Goal: Communication & Community: Participate in discussion

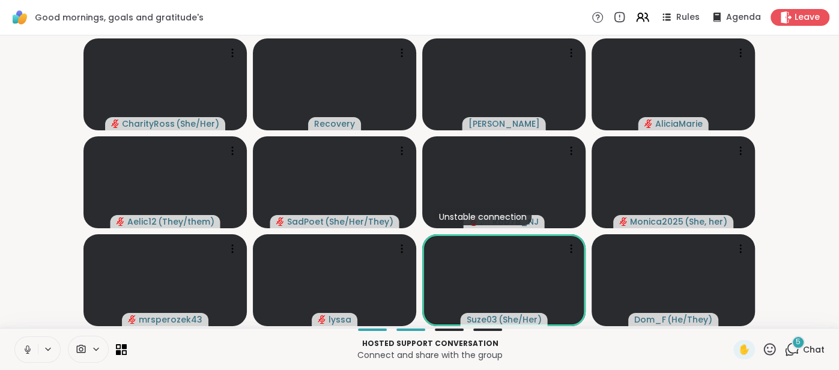
click at [16, 344] on button at bounding box center [26, 349] width 23 height 25
click at [812, 346] on span "Chat" at bounding box center [814, 349] width 22 height 12
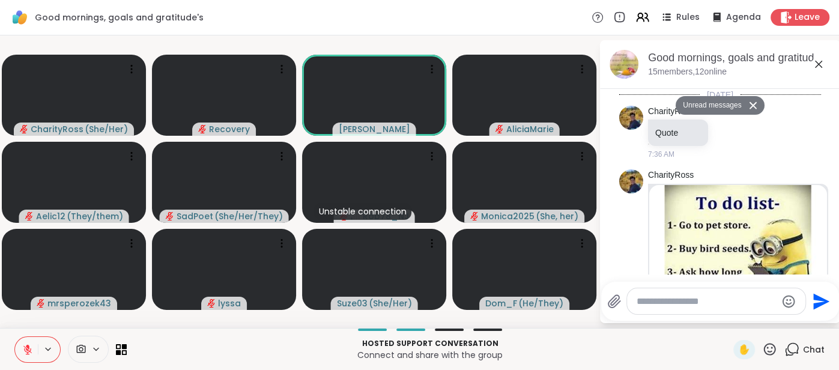
scroll to position [2846, 0]
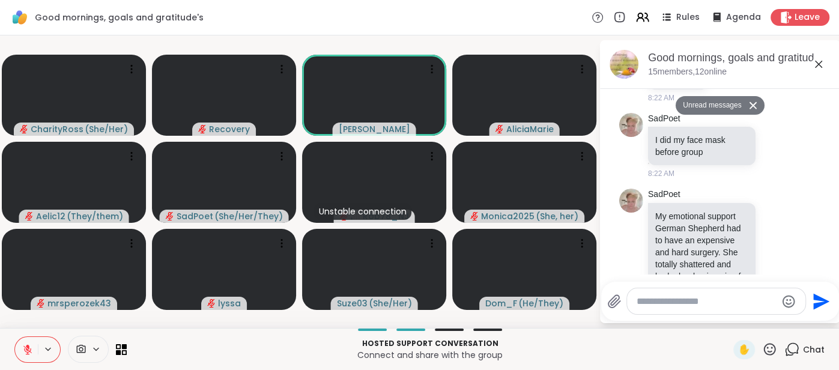
click at [709, 309] on div at bounding box center [716, 301] width 178 height 26
click at [657, 300] on textarea "Type your message" at bounding box center [706, 301] width 140 height 12
type textarea "***"
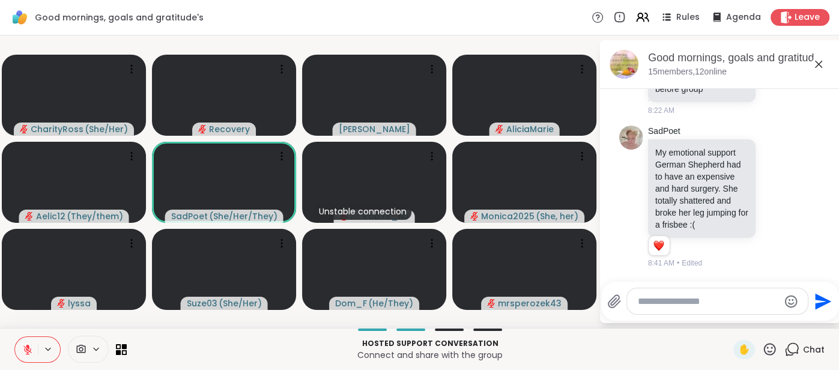
click at [818, 67] on icon at bounding box center [818, 64] width 14 height 14
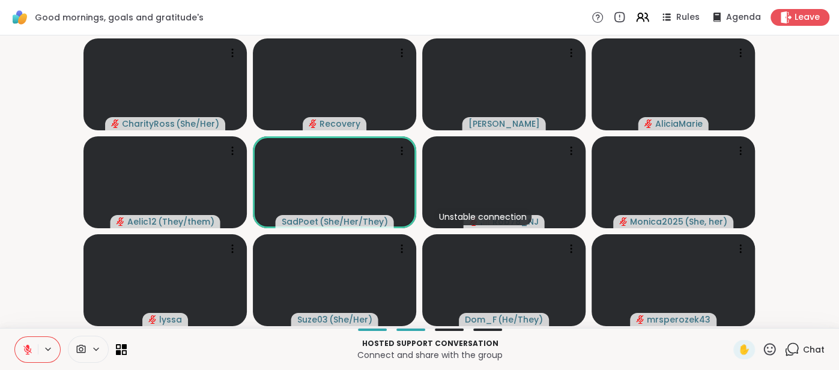
click at [23, 351] on icon at bounding box center [27, 349] width 11 height 11
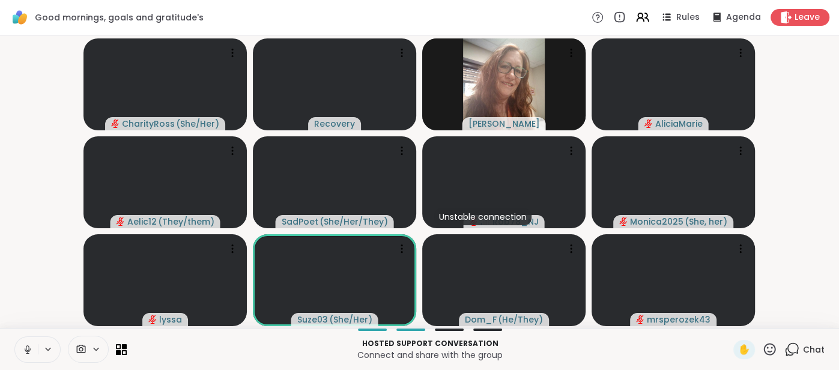
click at [771, 345] on icon at bounding box center [770, 349] width 12 height 12
click at [736, 320] on span "❤️" at bounding box center [734, 317] width 12 height 14
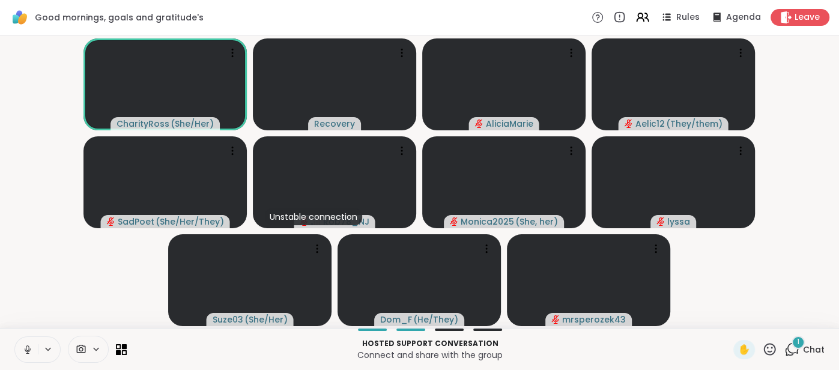
click at [15, 344] on button at bounding box center [26, 349] width 23 height 25
click at [23, 344] on icon at bounding box center [27, 349] width 11 height 11
click at [20, 352] on button at bounding box center [26, 349] width 23 height 25
click at [26, 341] on button at bounding box center [26, 349] width 23 height 25
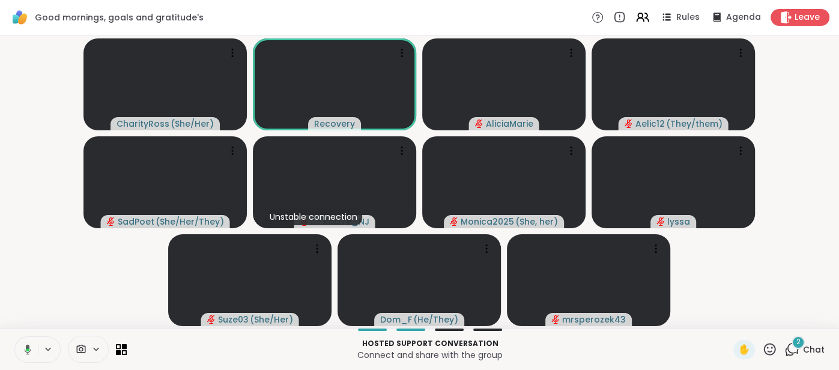
click at [812, 343] on span "Chat" at bounding box center [814, 349] width 22 height 12
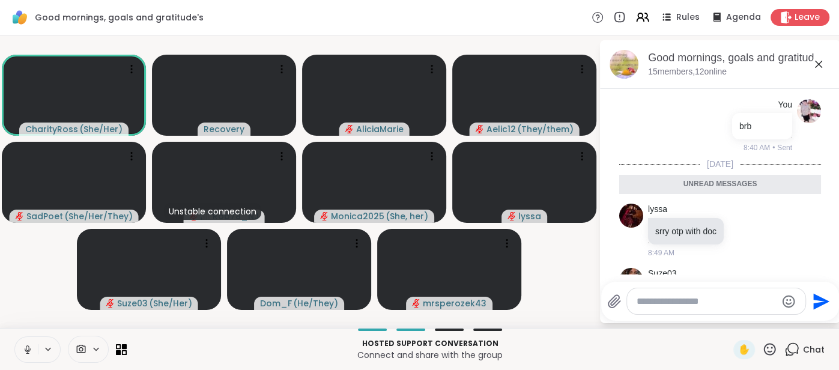
scroll to position [3054, 0]
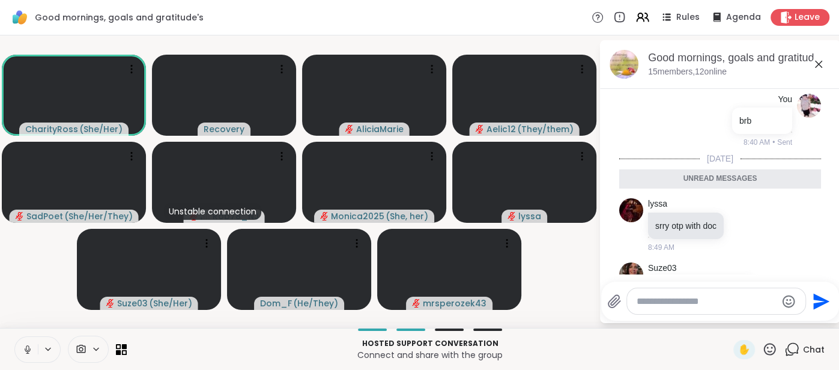
click at [818, 71] on icon at bounding box center [818, 64] width 14 height 14
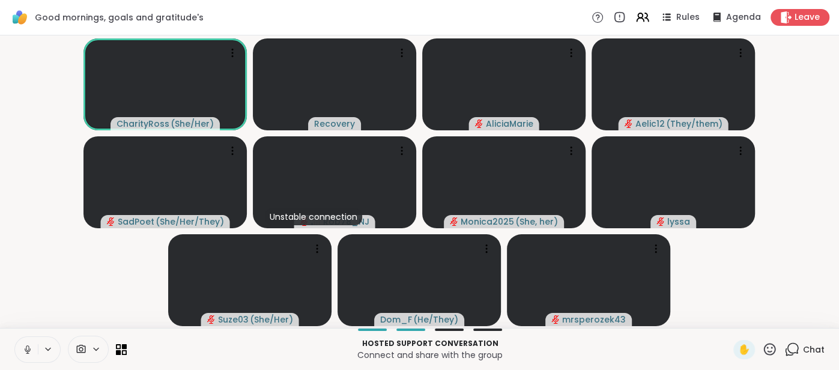
click at [17, 351] on button at bounding box center [26, 349] width 23 height 25
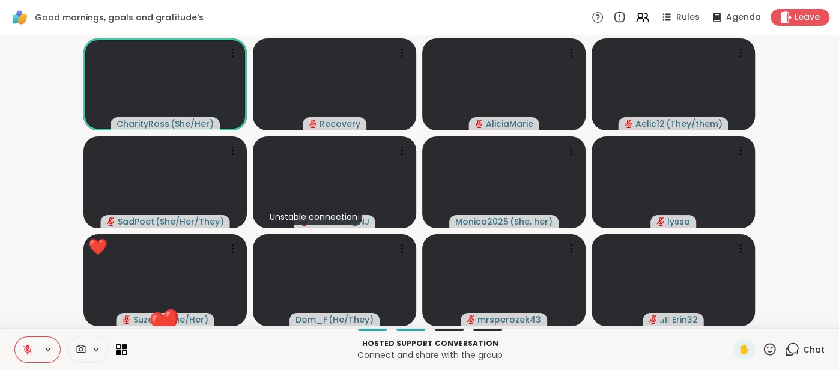
click at [19, 339] on button at bounding box center [26, 349] width 23 height 25
click at [19, 343] on button at bounding box center [26, 349] width 23 height 25
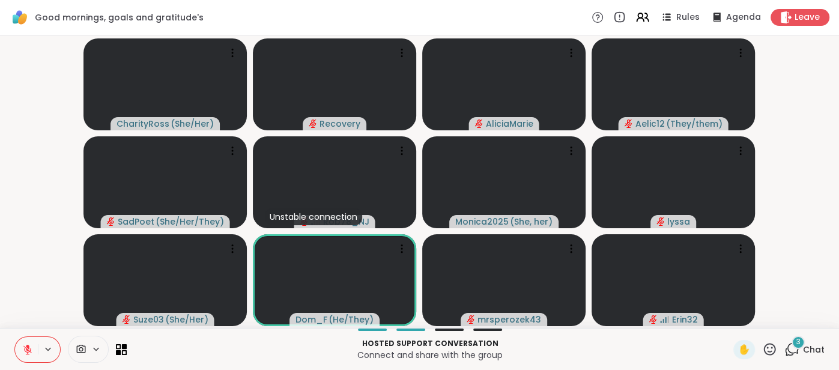
click at [26, 344] on icon at bounding box center [27, 349] width 11 height 11
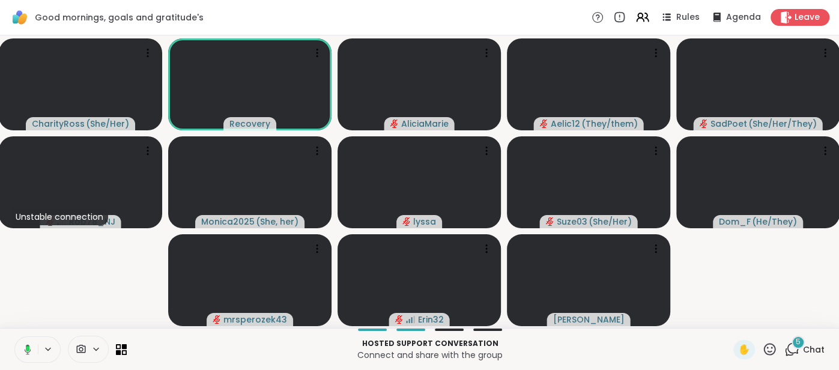
click at [15, 351] on button at bounding box center [25, 349] width 25 height 25
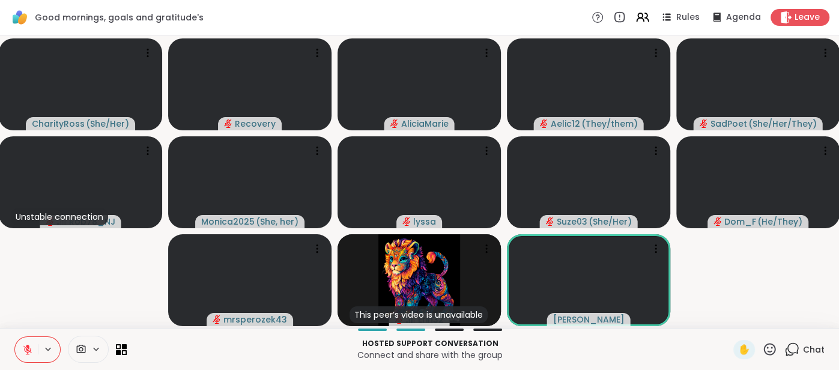
click at [22, 349] on icon at bounding box center [27, 349] width 11 height 11
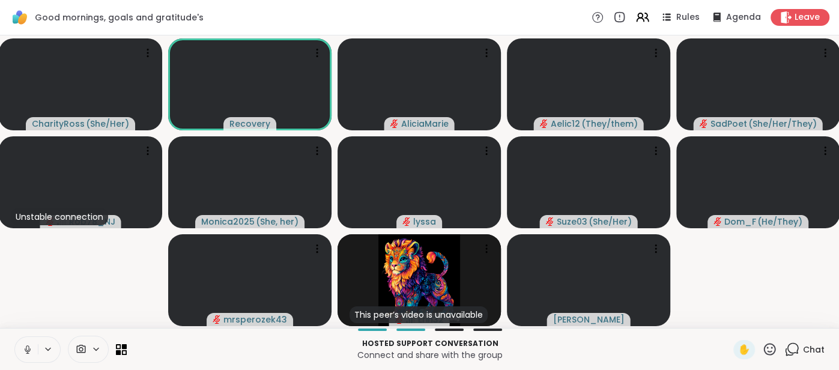
click at [21, 349] on button at bounding box center [26, 349] width 23 height 25
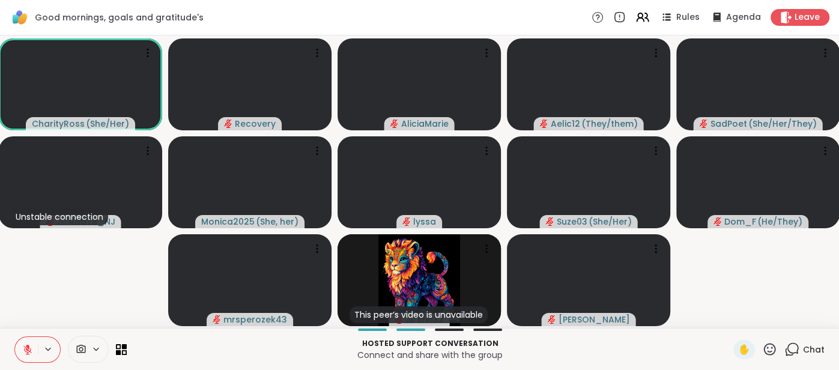
click at [25, 347] on icon at bounding box center [27, 349] width 11 height 11
click at [824, 345] on span "Chat" at bounding box center [814, 349] width 22 height 12
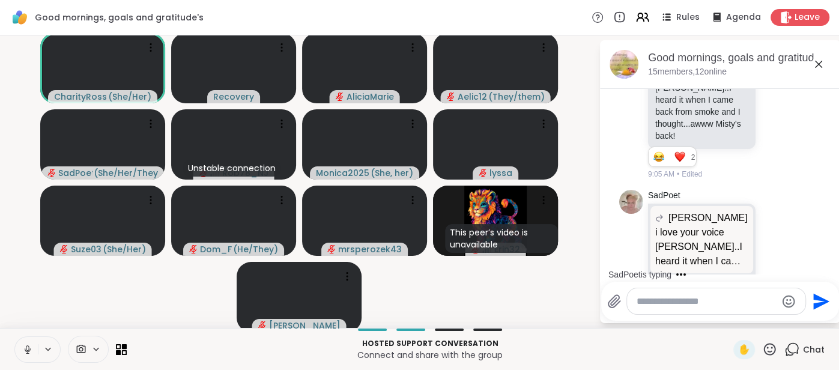
scroll to position [4514, 0]
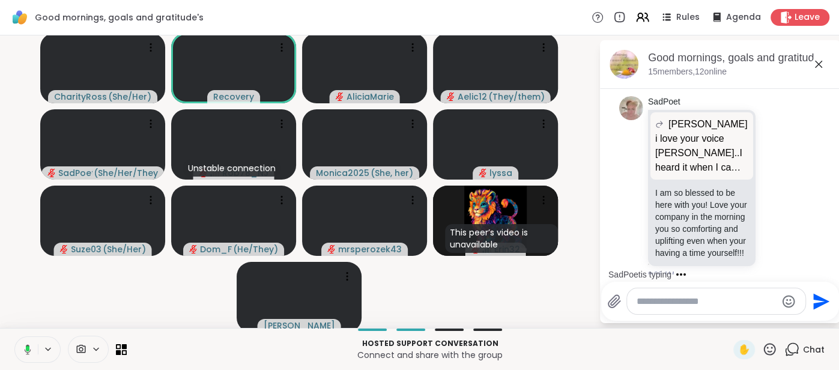
click at [818, 68] on icon at bounding box center [818, 64] width 14 height 14
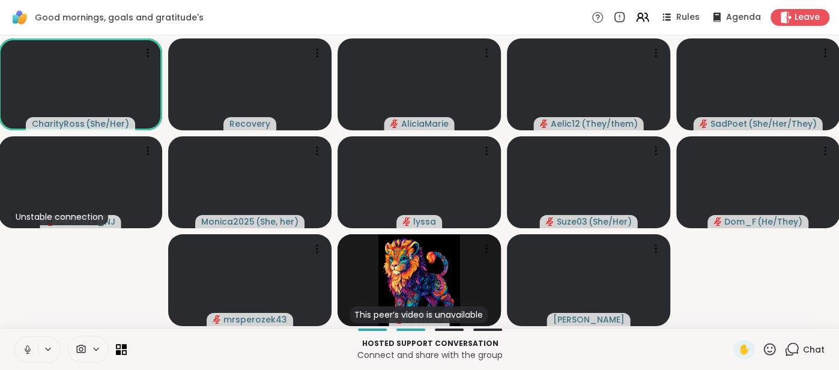
click at [22, 345] on icon at bounding box center [27, 349] width 11 height 11
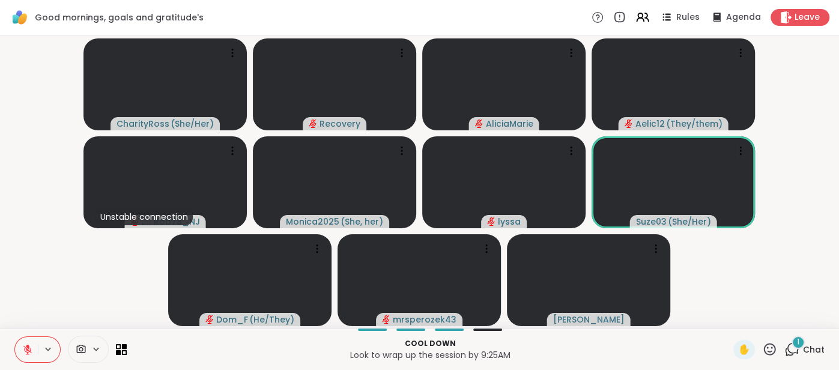
click at [28, 339] on button at bounding box center [26, 349] width 23 height 25
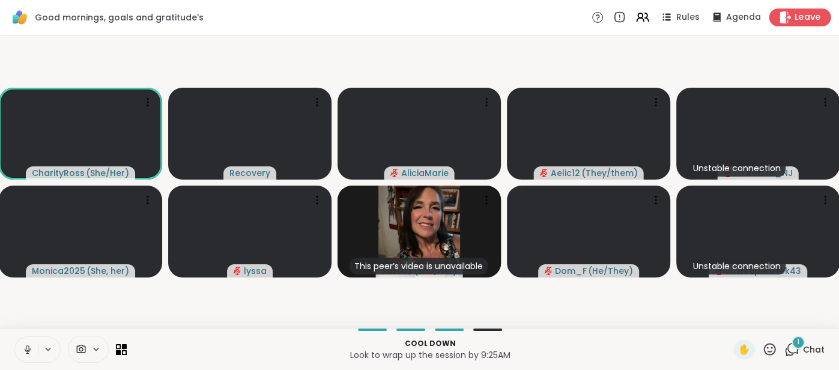
click at [791, 24] on div "Leave" at bounding box center [800, 16] width 62 height 17
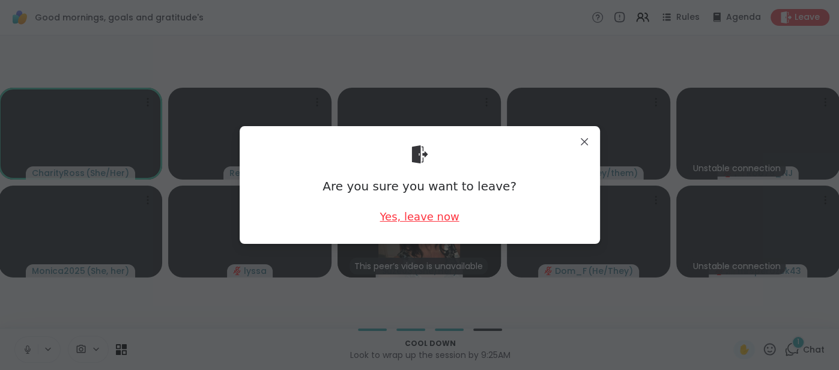
click at [425, 213] on div "Yes, leave now" at bounding box center [418, 216] width 79 height 15
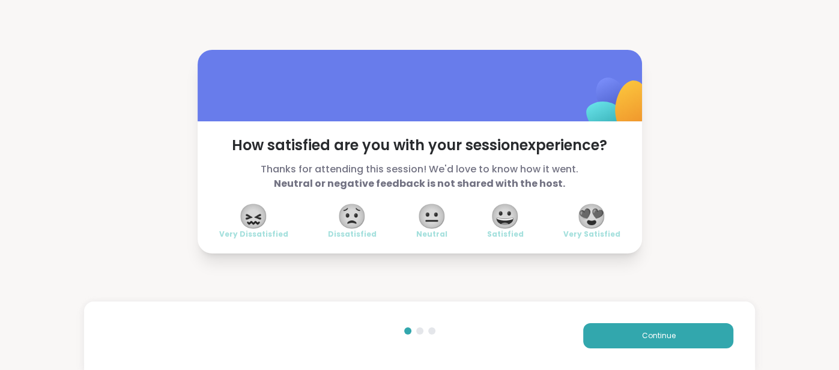
click at [586, 218] on span "😍" at bounding box center [591, 216] width 30 height 22
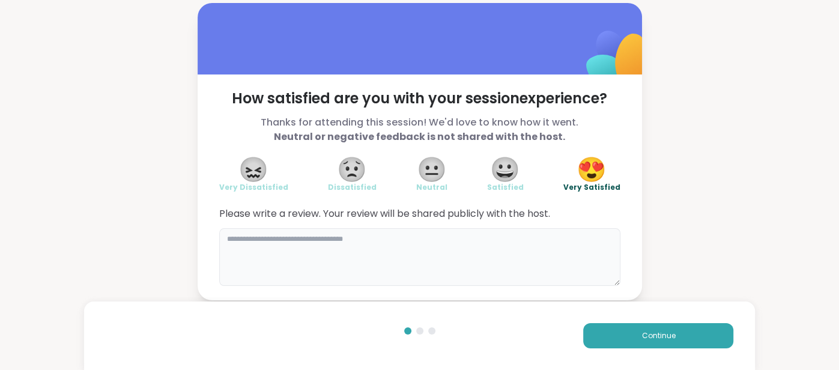
click at [485, 241] on textarea at bounding box center [419, 257] width 401 height 58
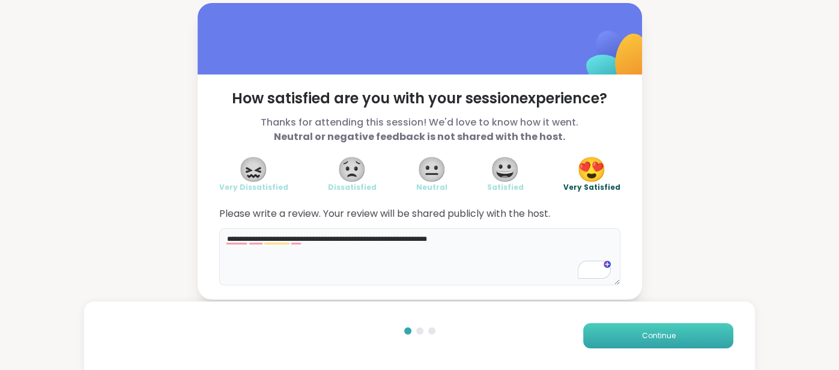
type textarea "**********"
click at [603, 328] on button "Continue" at bounding box center [658, 335] width 150 height 25
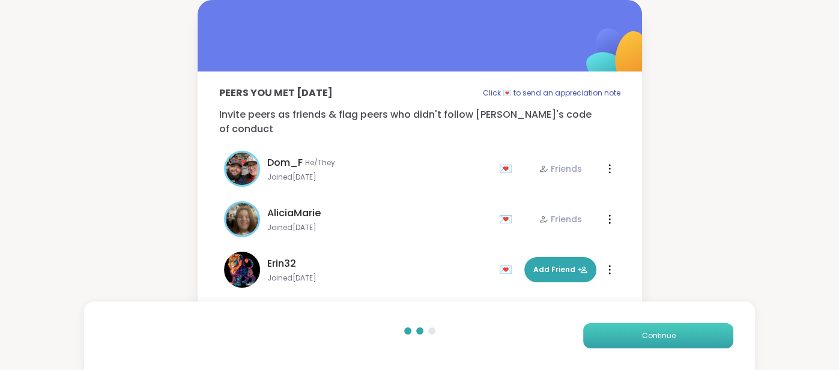
click at [602, 327] on button "Continue" at bounding box center [658, 335] width 150 height 25
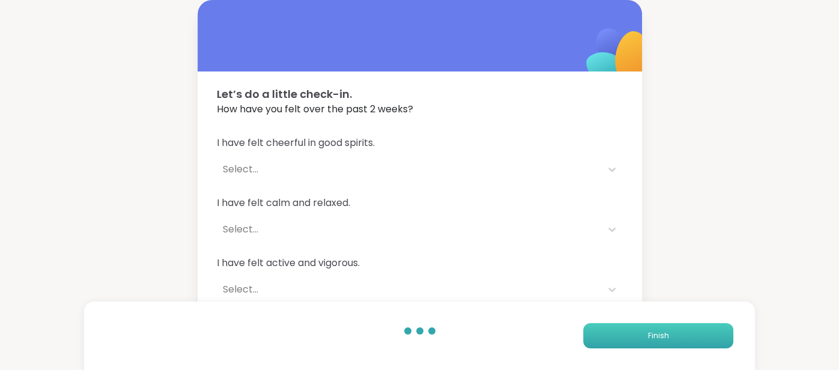
click at [602, 327] on button "Finish" at bounding box center [658, 335] width 150 height 25
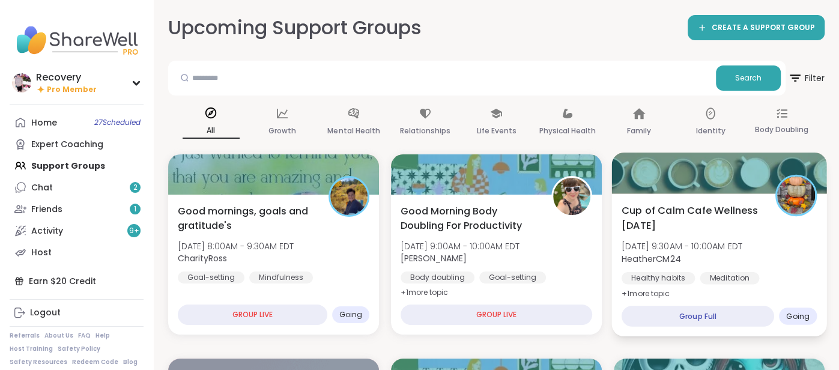
click at [649, 273] on div "Healthy habits" at bounding box center [657, 278] width 73 height 12
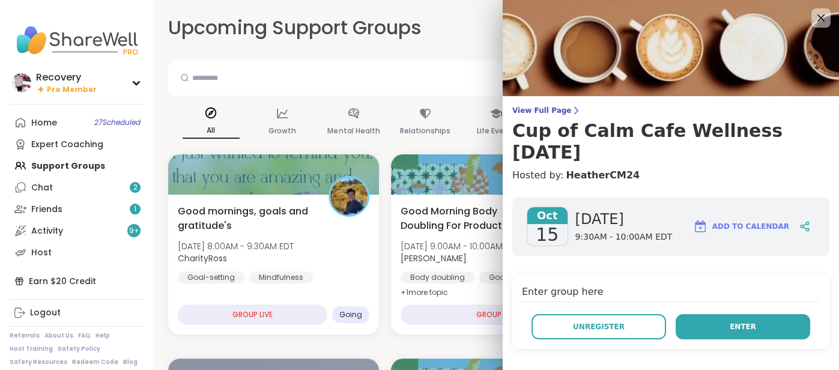
click at [692, 314] on button "Enter" at bounding box center [742, 326] width 134 height 25
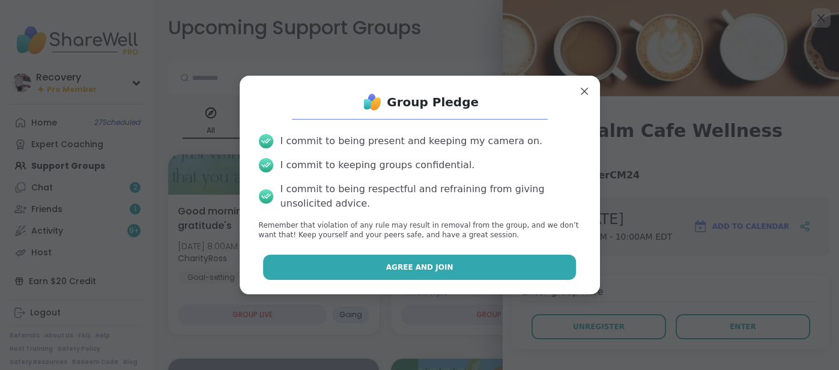
click at [558, 272] on button "Agree and Join" at bounding box center [419, 267] width 313 height 25
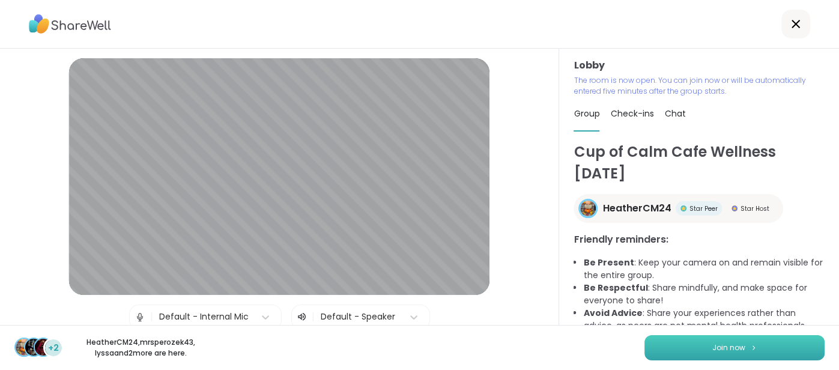
click at [663, 360] on button "Join now" at bounding box center [734, 347] width 180 height 25
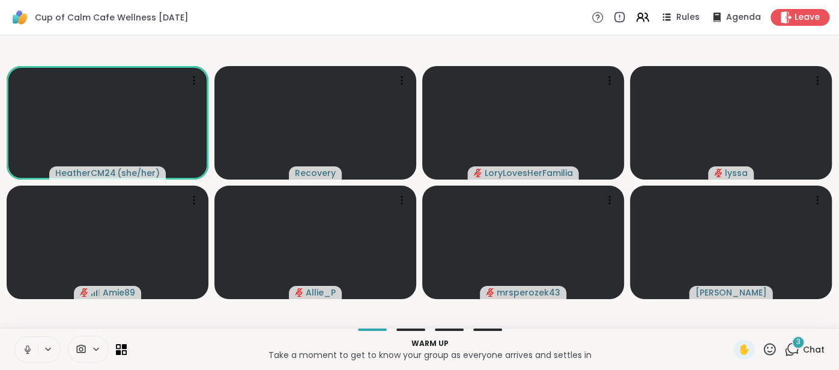
click at [31, 346] on icon at bounding box center [27, 349] width 11 height 11
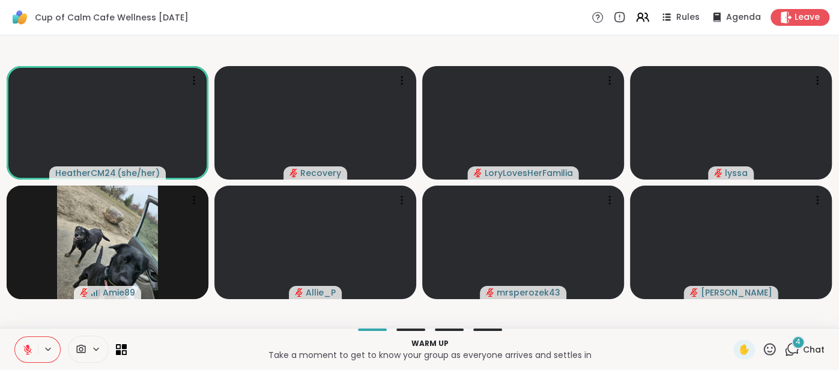
click at [22, 341] on button at bounding box center [26, 349] width 23 height 25
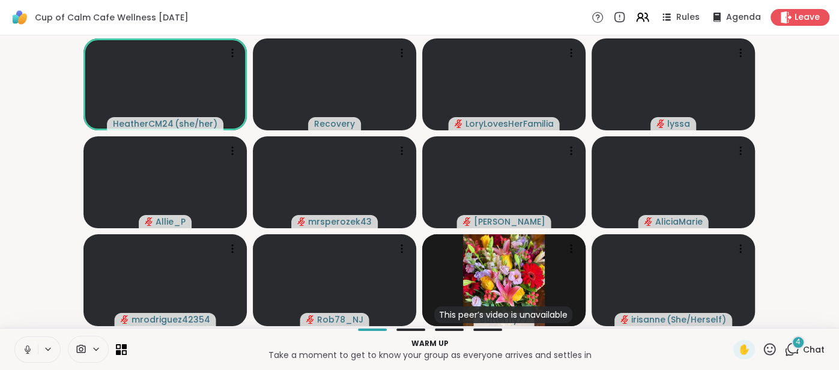
click at [21, 343] on button at bounding box center [26, 349] width 23 height 25
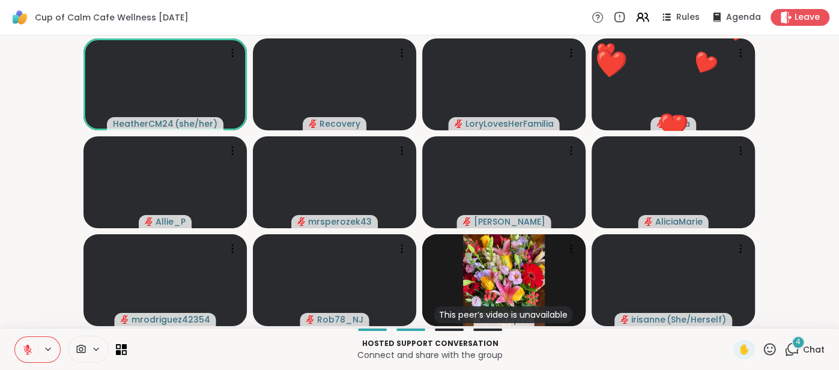
click at [28, 343] on button at bounding box center [26, 349] width 23 height 25
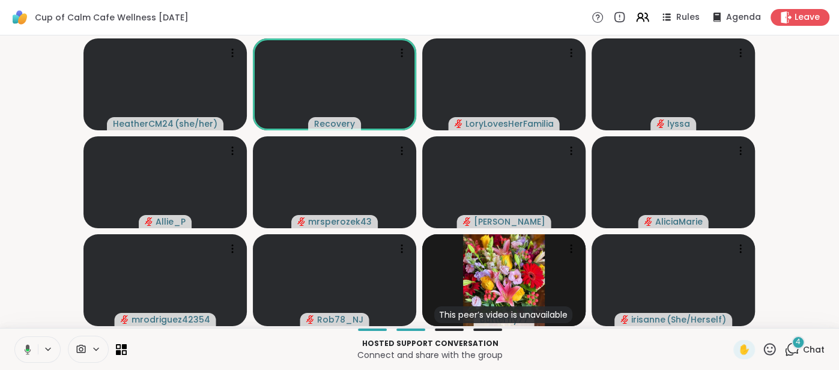
click at [20, 346] on icon at bounding box center [25, 349] width 11 height 11
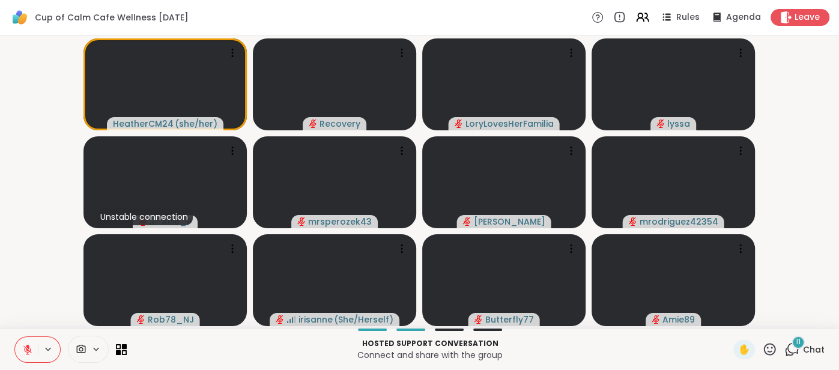
click at [819, 349] on span "Chat" at bounding box center [814, 349] width 22 height 12
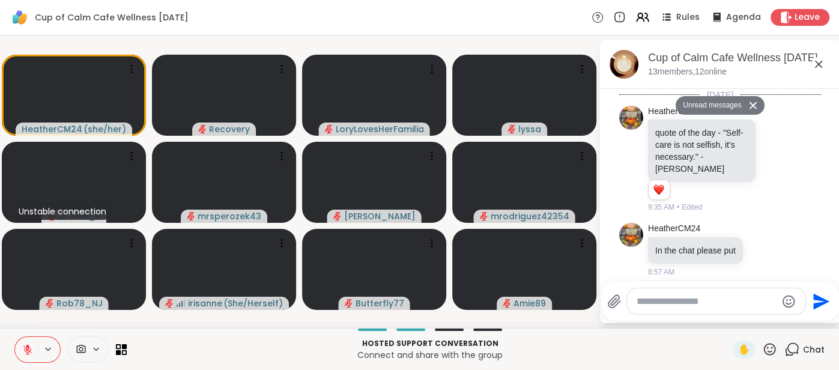
scroll to position [1439, 0]
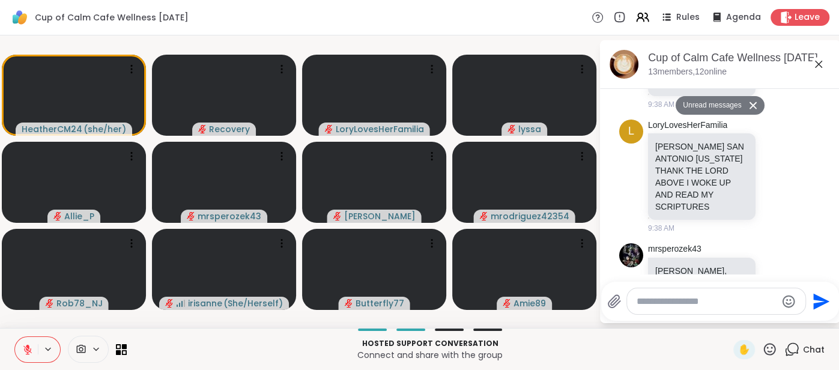
click at [707, 298] on textarea "Type your message" at bounding box center [706, 301] width 140 height 12
type textarea "**"
type textarea "**********"
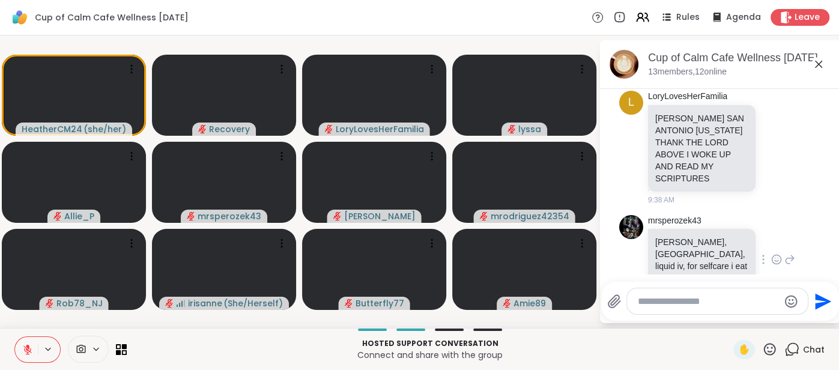
scroll to position [1487, 0]
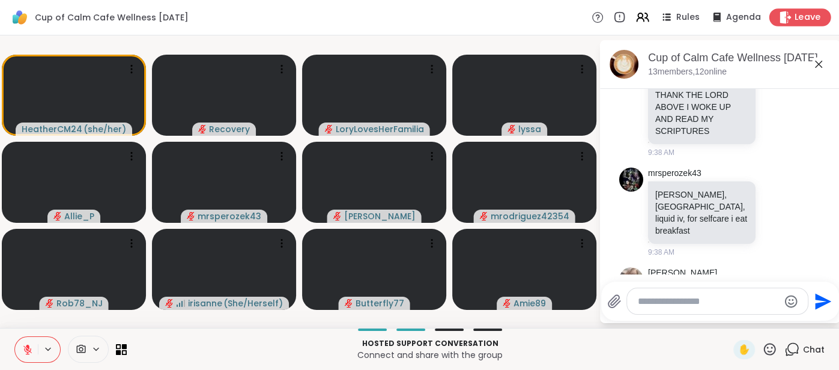
click at [809, 13] on span "Leave" at bounding box center [807, 17] width 26 height 13
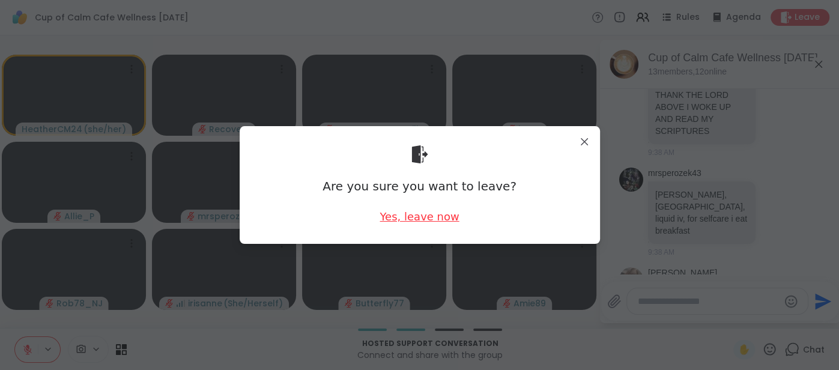
click at [447, 216] on div "Yes, leave now" at bounding box center [418, 216] width 79 height 15
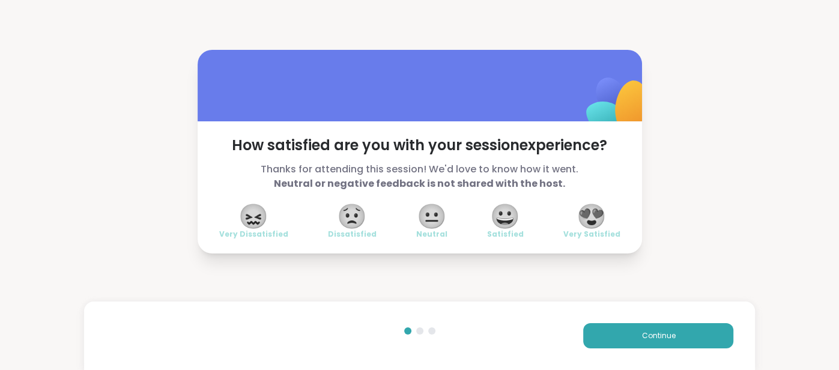
click at [603, 221] on span "😍" at bounding box center [591, 216] width 30 height 22
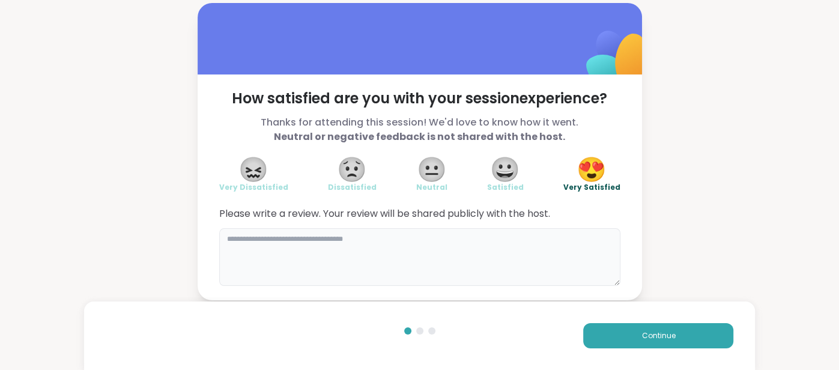
click at [543, 240] on textarea at bounding box center [419, 257] width 401 height 58
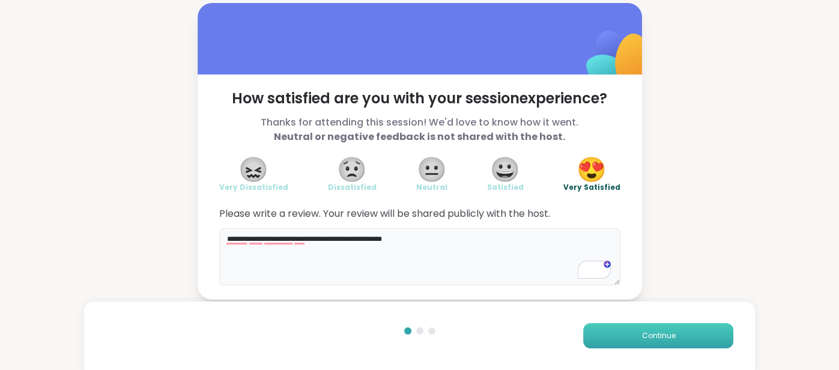
type textarea "**********"
click at [617, 343] on button "Continue" at bounding box center [658, 335] width 150 height 25
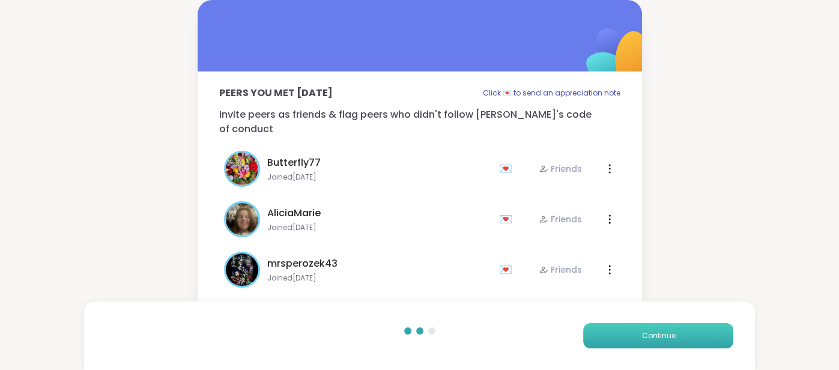
click at [617, 342] on button "Continue" at bounding box center [658, 335] width 150 height 25
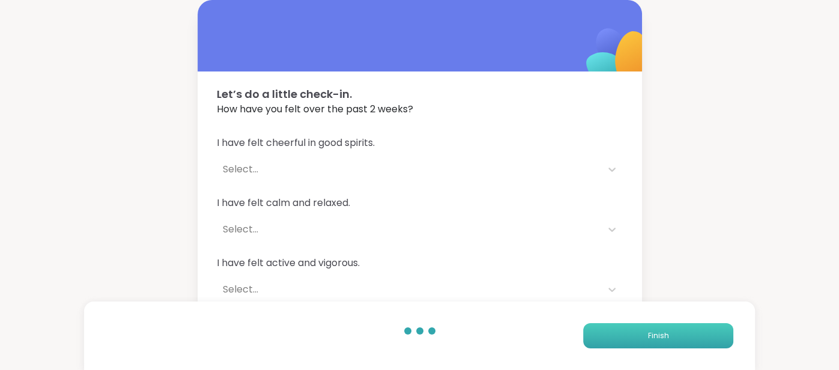
click at [617, 342] on button "Finish" at bounding box center [658, 335] width 150 height 25
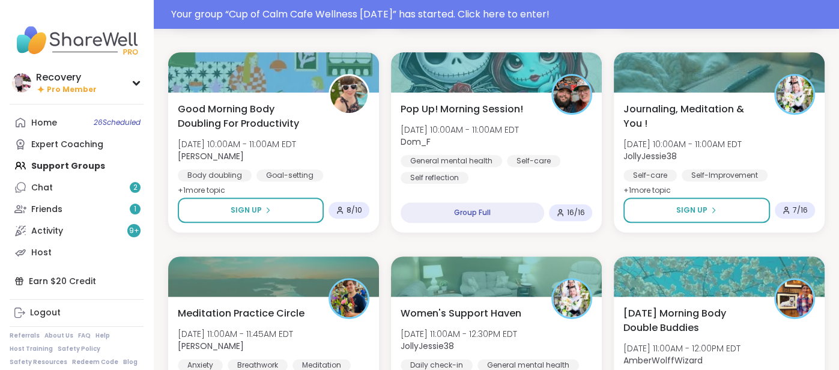
scroll to position [337, 0]
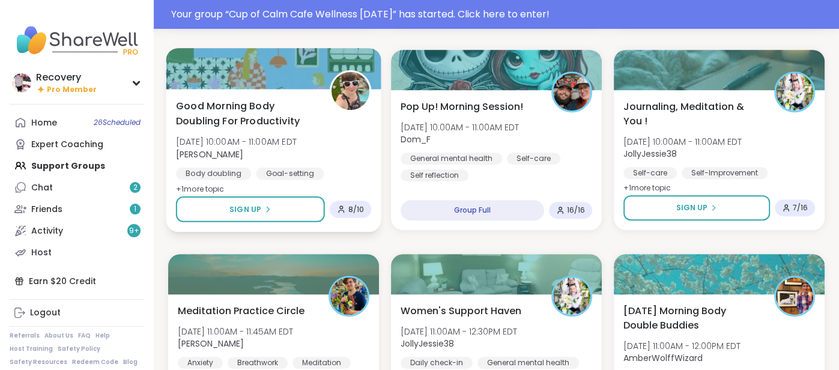
click at [335, 162] on div "Good Morning Body Doubling For Productivity [DATE] 10:00AM - 11:00AM EDT [PERSO…" at bounding box center [273, 147] width 195 height 98
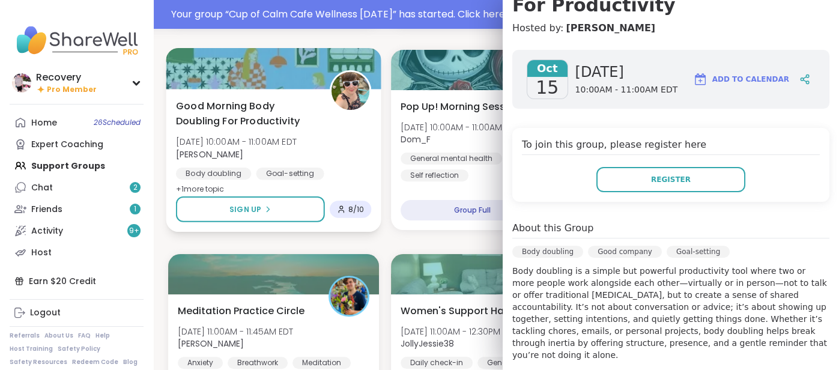
scroll to position [150, 0]
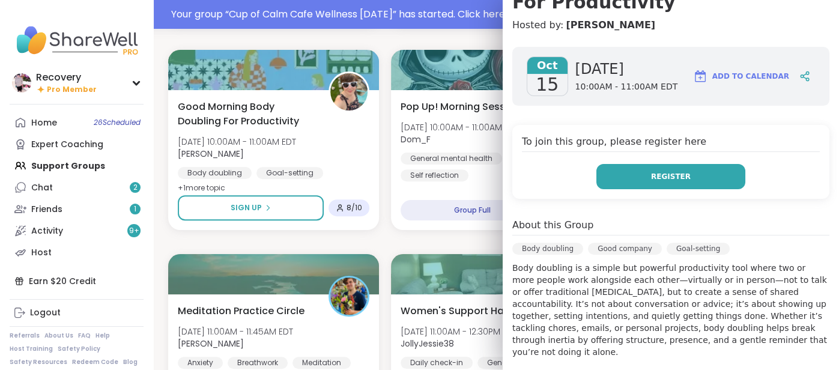
click at [728, 178] on button "Register" at bounding box center [670, 176] width 149 height 25
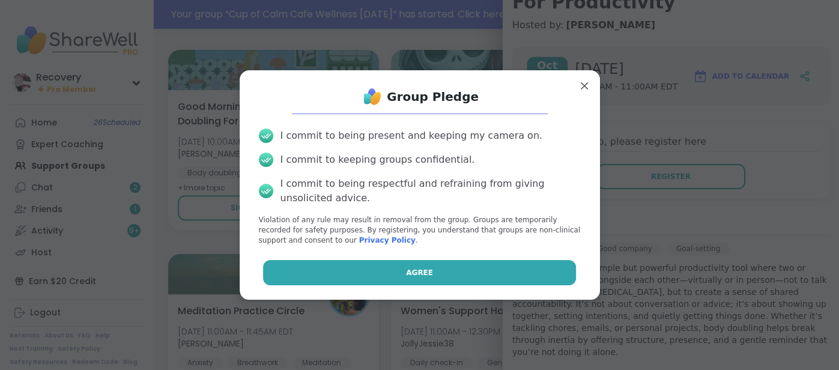
click at [477, 282] on button "Agree" at bounding box center [419, 272] width 313 height 25
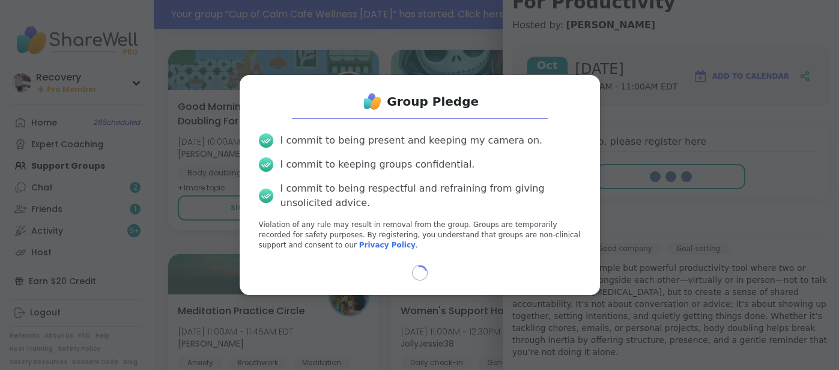
select select "**"
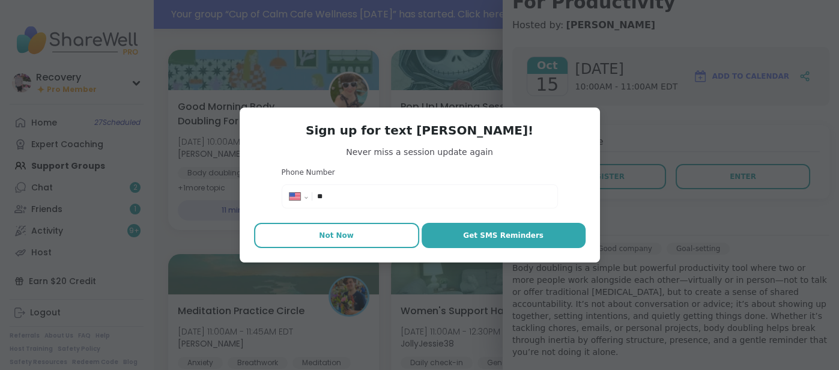
click at [348, 244] on button "Not Now" at bounding box center [336, 235] width 165 height 25
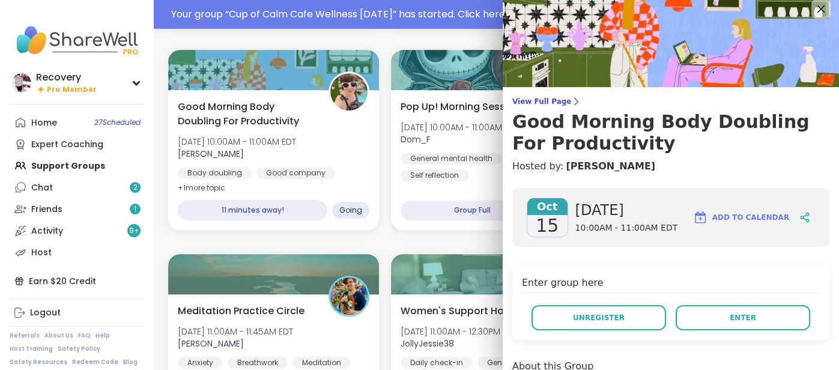
scroll to position [0, 0]
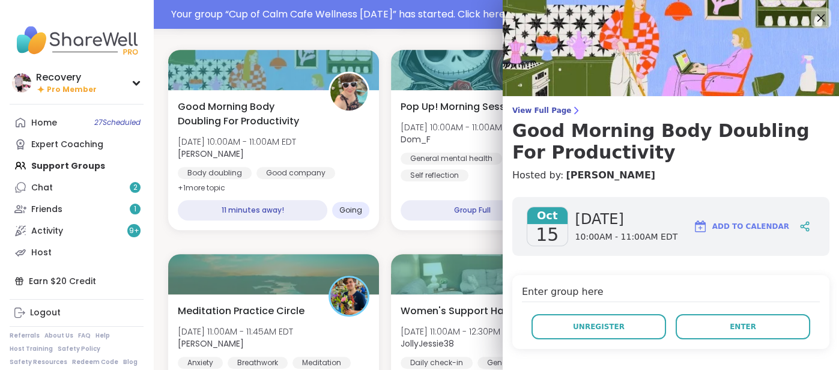
click at [820, 18] on icon at bounding box center [821, 18] width 8 height 8
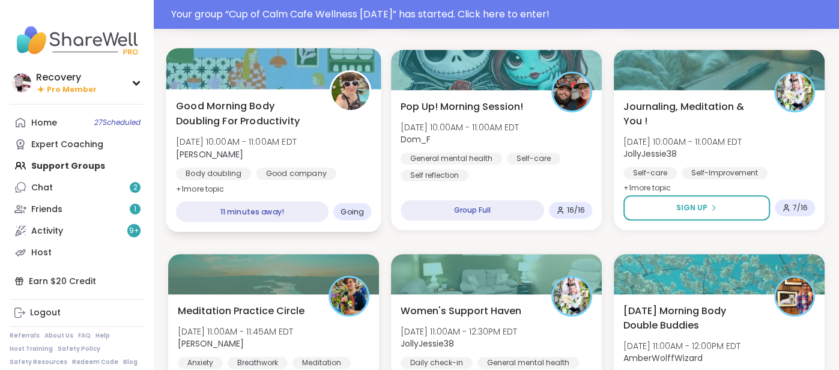
click at [273, 169] on div "Good company" at bounding box center [296, 174] width 80 height 12
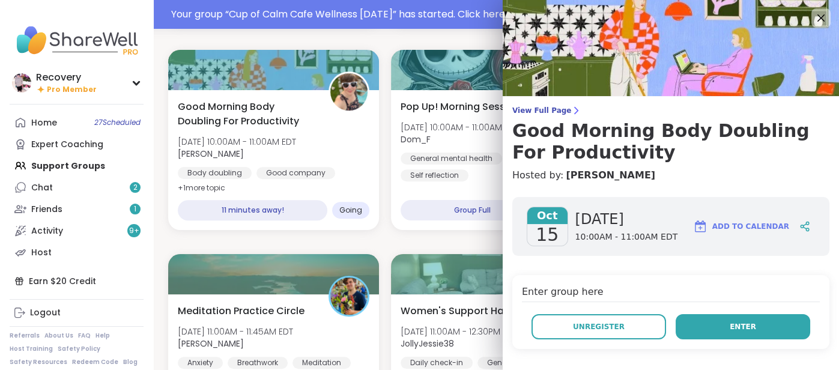
click at [731, 322] on span "Enter" at bounding box center [743, 326] width 26 height 11
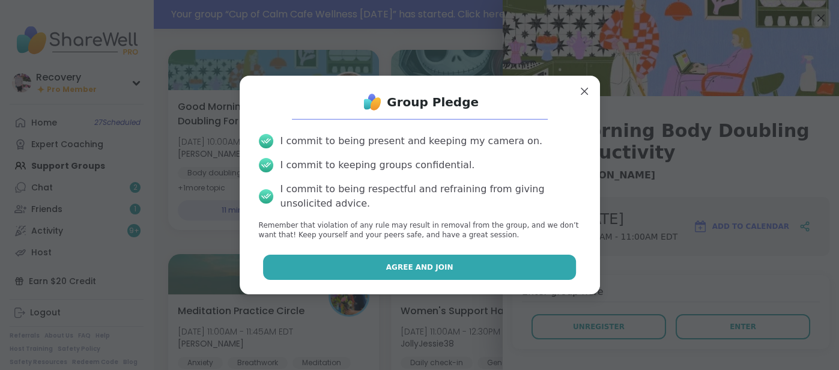
click at [557, 267] on button "Agree and Join" at bounding box center [419, 267] width 313 height 25
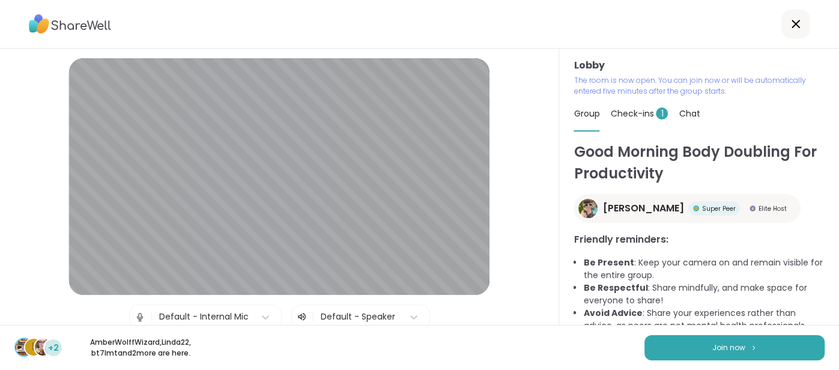
click at [621, 109] on span "Check-ins 1" at bounding box center [639, 113] width 58 height 12
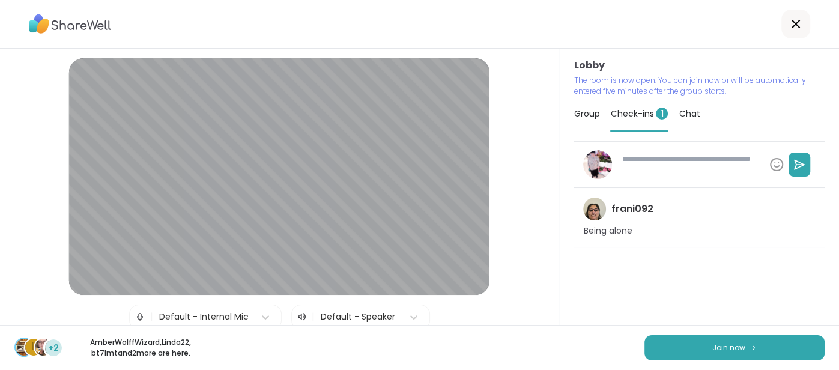
type textarea "*"
click at [599, 119] on div "Group" at bounding box center [586, 114] width 26 height 34
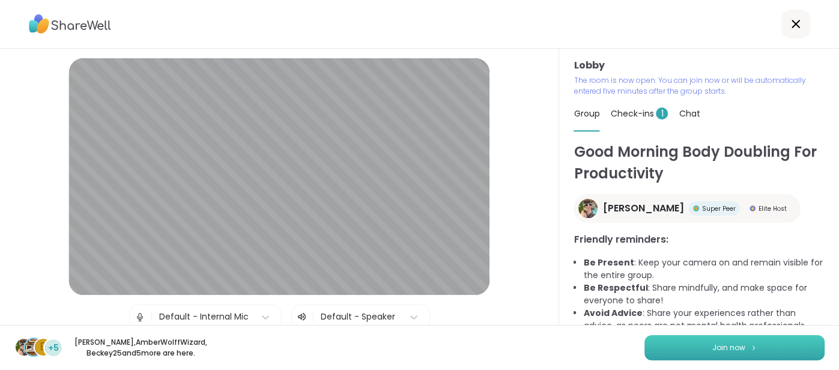
click at [738, 337] on button "Join now" at bounding box center [734, 347] width 180 height 25
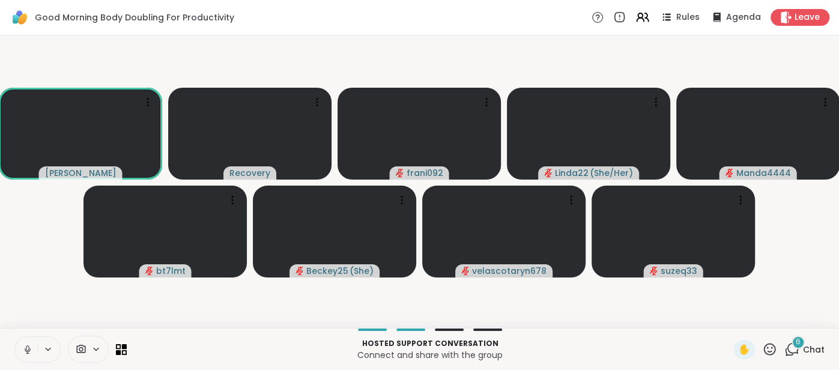
click at [25, 350] on icon at bounding box center [28, 350] width 6 height 4
click at [26, 340] on button at bounding box center [26, 349] width 23 height 25
click at [27, 344] on icon at bounding box center [27, 349] width 11 height 11
click at [31, 347] on icon at bounding box center [27, 349] width 11 height 11
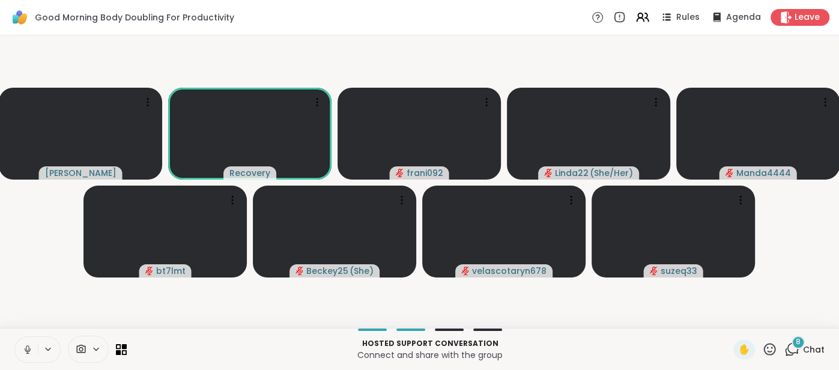
click at [12, 349] on div "Hosted support conversation Connect and share with the group ✋ 8 Chat" at bounding box center [419, 349] width 839 height 42
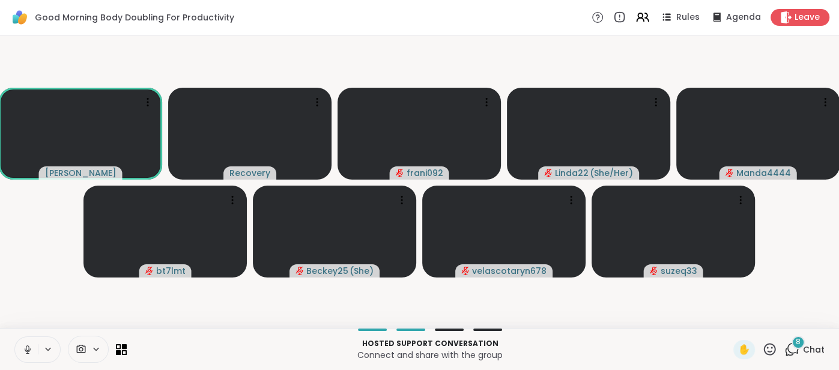
click at [16, 343] on button at bounding box center [26, 349] width 23 height 25
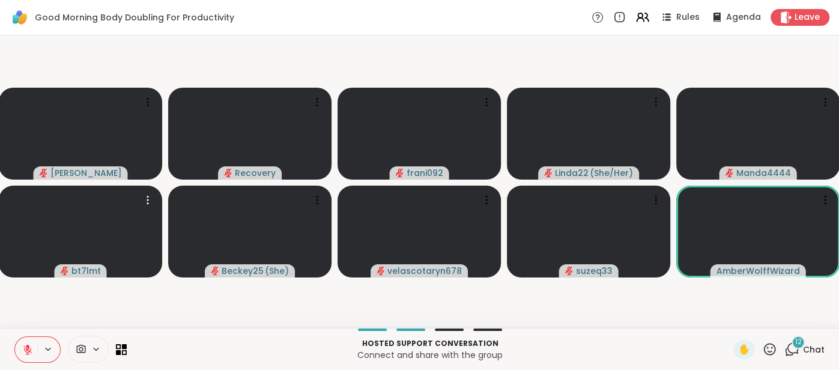
click at [4, 270] on video at bounding box center [80, 232] width 163 height 92
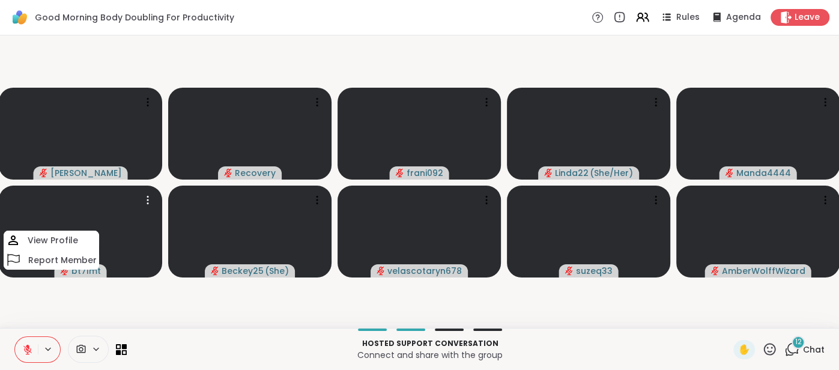
click at [4, 270] on video at bounding box center [80, 232] width 163 height 92
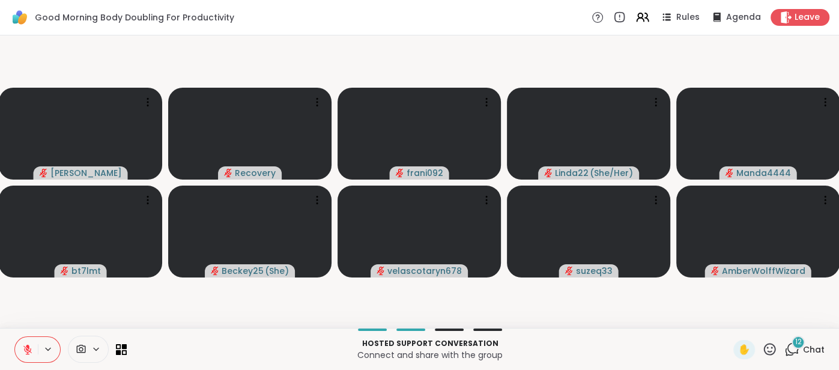
click at [148, 362] on div "Hosted support conversation Connect and share with the group" at bounding box center [430, 349] width 592 height 27
click at [159, 344] on p "Hosted support conversation" at bounding box center [430, 343] width 592 height 11
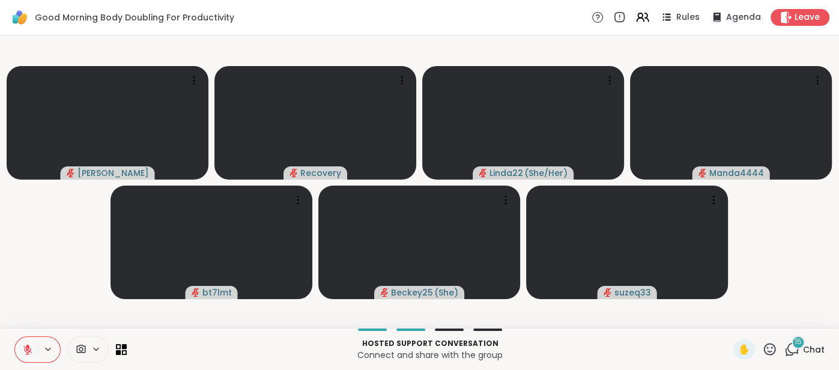
click at [823, 345] on span "Chat" at bounding box center [814, 349] width 22 height 12
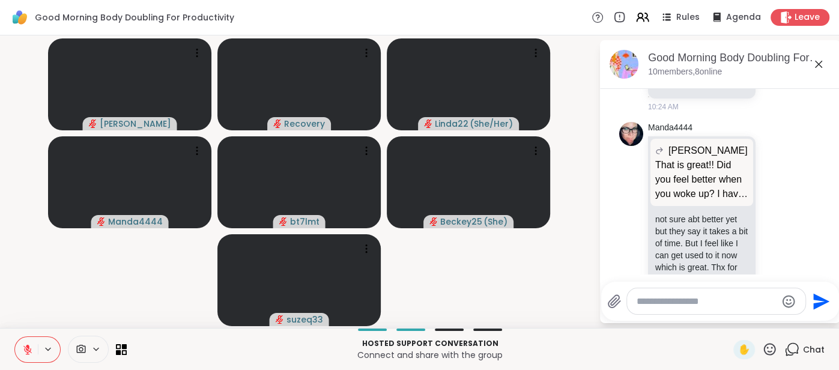
scroll to position [2006, 0]
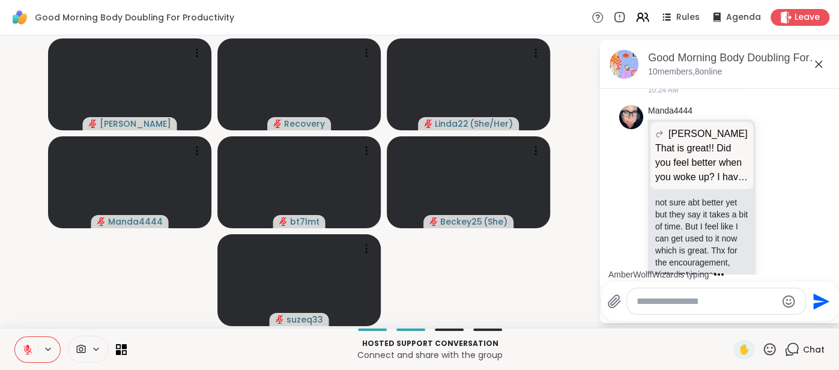
click at [698, 297] on textarea "Type your message" at bounding box center [706, 301] width 140 height 12
type textarea "**"
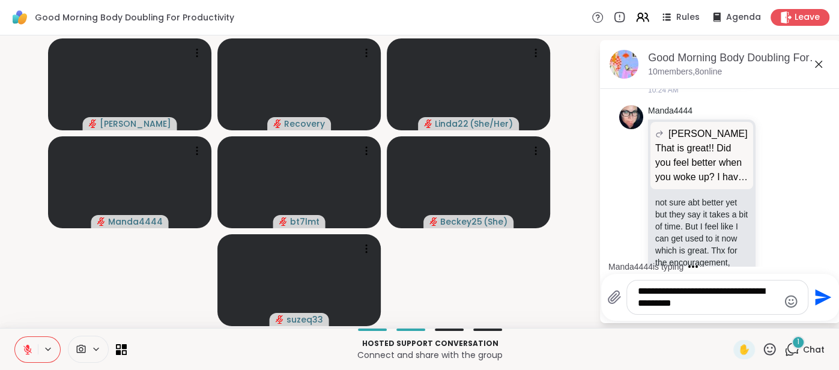
scroll to position [2193, 0]
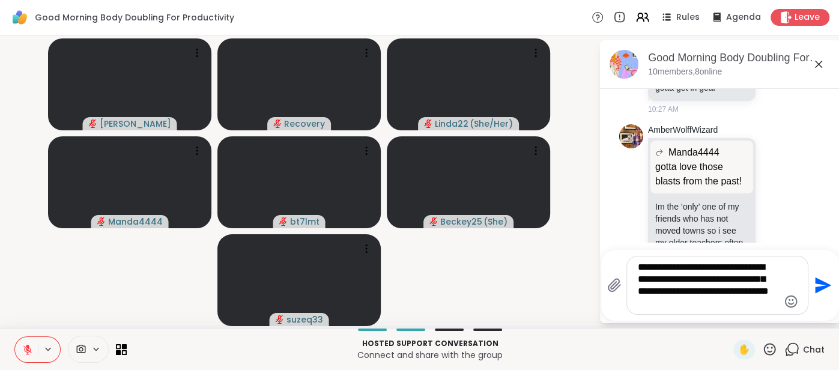
type textarea "**********"
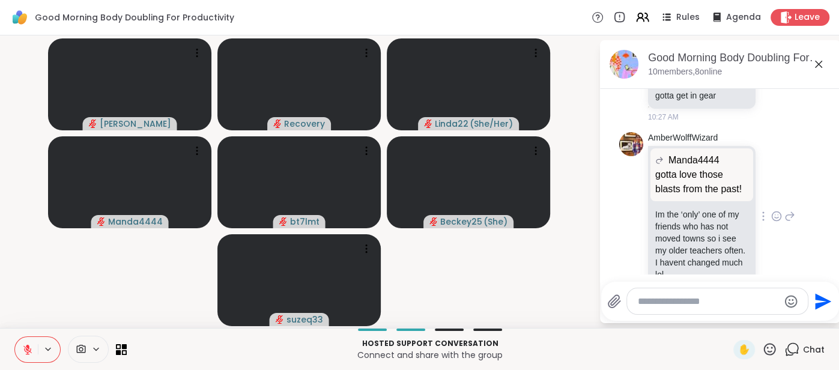
scroll to position [2297, 0]
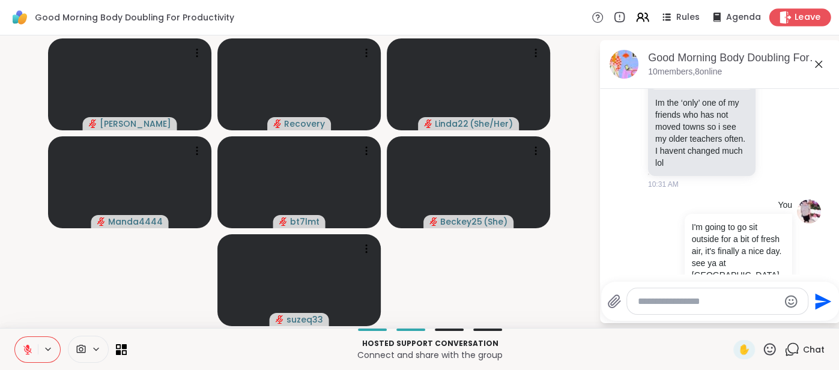
click at [800, 23] on span "Leave" at bounding box center [807, 17] width 26 height 13
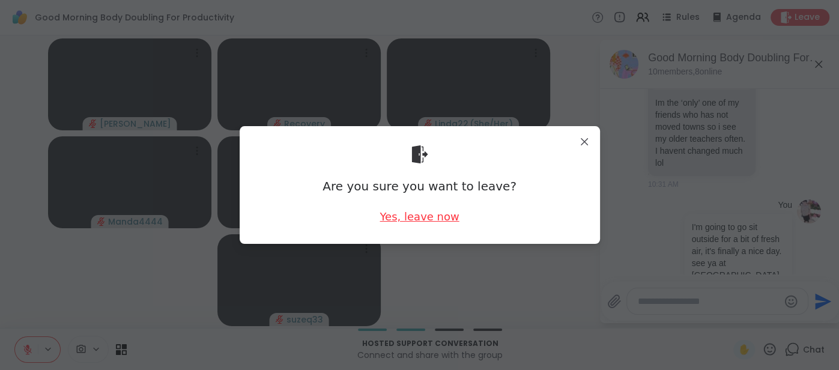
click at [444, 222] on div "Yes, leave now" at bounding box center [418, 216] width 79 height 15
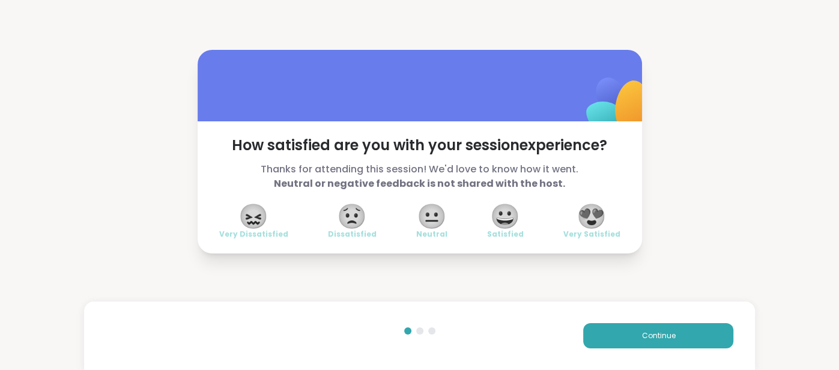
click at [444, 222] on span "😐" at bounding box center [432, 216] width 30 height 22
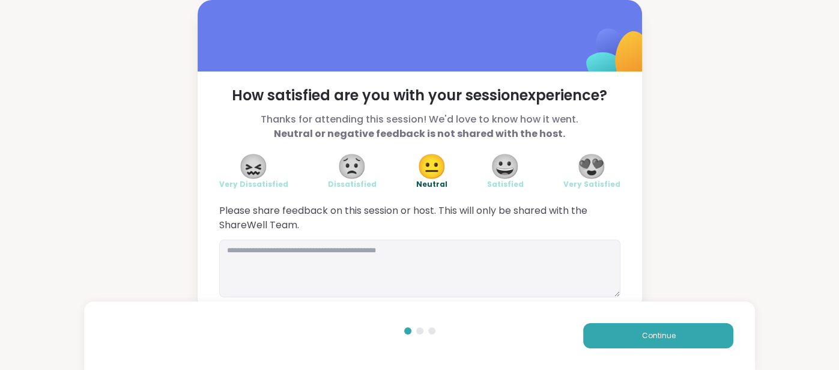
click at [590, 164] on span "😍" at bounding box center [591, 167] width 30 height 22
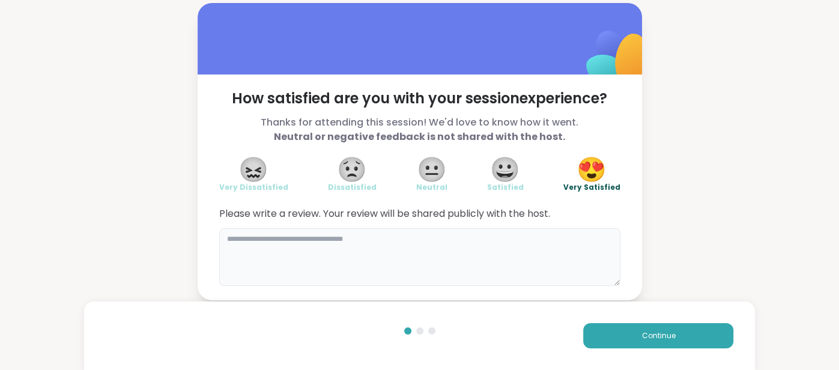
click at [429, 264] on textarea at bounding box center [419, 257] width 401 height 58
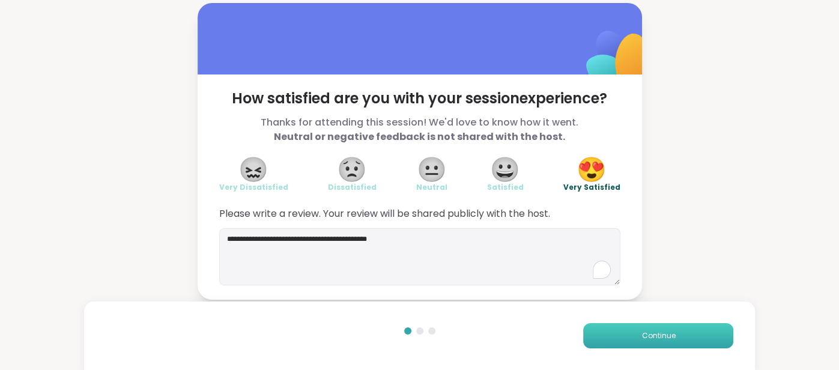
click at [598, 341] on button "Continue" at bounding box center [658, 335] width 150 height 25
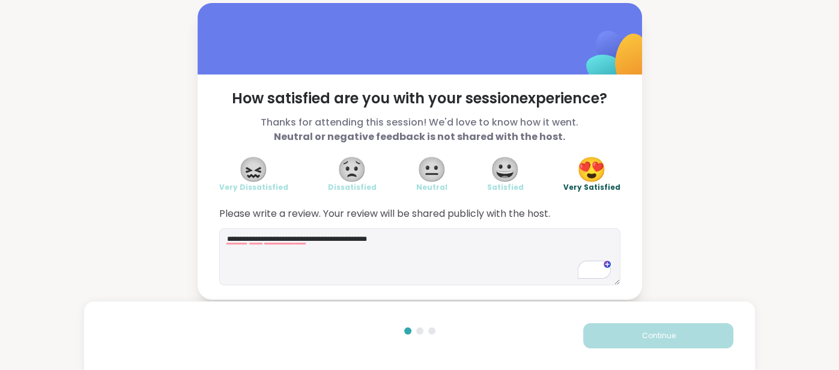
click at [680, 285] on div "**********" at bounding box center [419, 151] width 839 height 303
click at [474, 268] on textarea "**********" at bounding box center [419, 257] width 401 height 58
click at [597, 180] on span "😍" at bounding box center [591, 170] width 30 height 22
click at [545, 243] on textarea "**********" at bounding box center [419, 257] width 401 height 58
type textarea "**********"
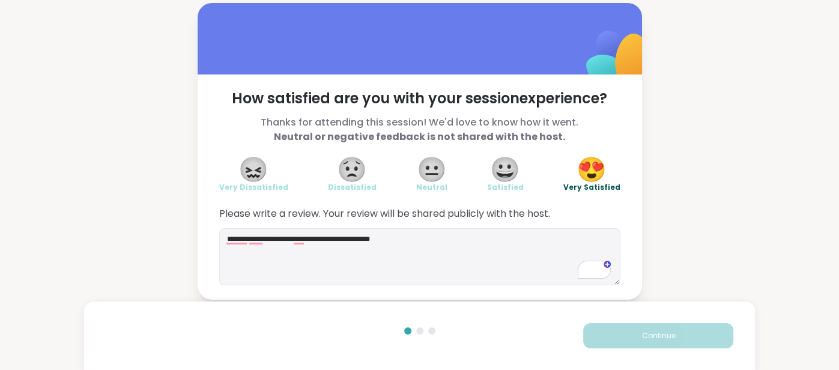
click at [503, 180] on span "😀" at bounding box center [505, 170] width 30 height 22
click at [585, 168] on span "😍" at bounding box center [591, 170] width 30 height 22
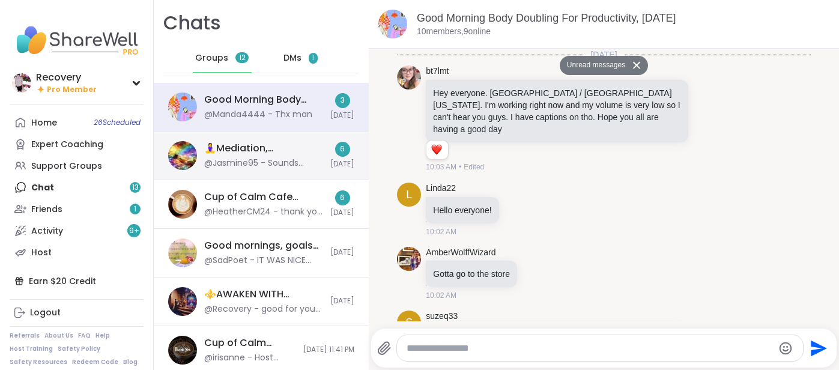
click at [221, 144] on div "🧘‍♀️Mediation, Mindfulness & Magic 🔮 , Oct 15" at bounding box center [263, 148] width 119 height 13
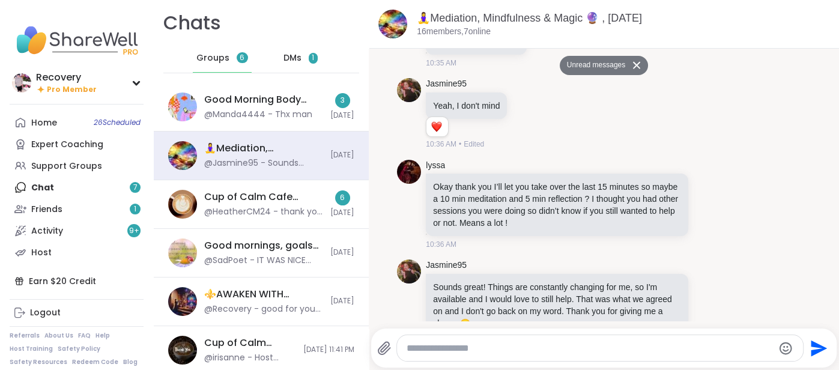
scroll to position [569, 0]
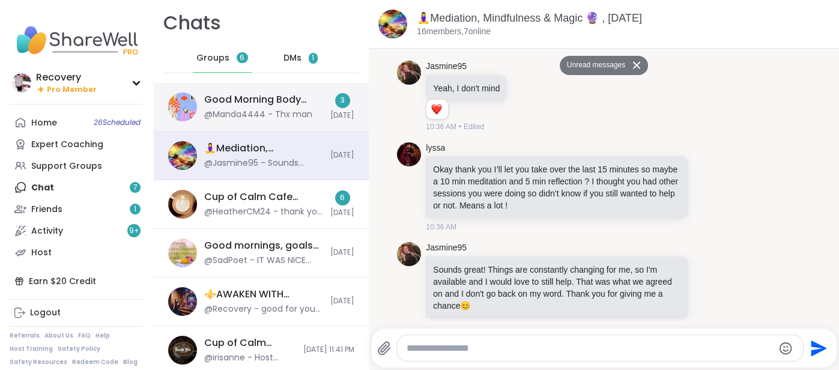
click at [272, 115] on div "@Manda4444 - Thx man" at bounding box center [258, 115] width 108 height 12
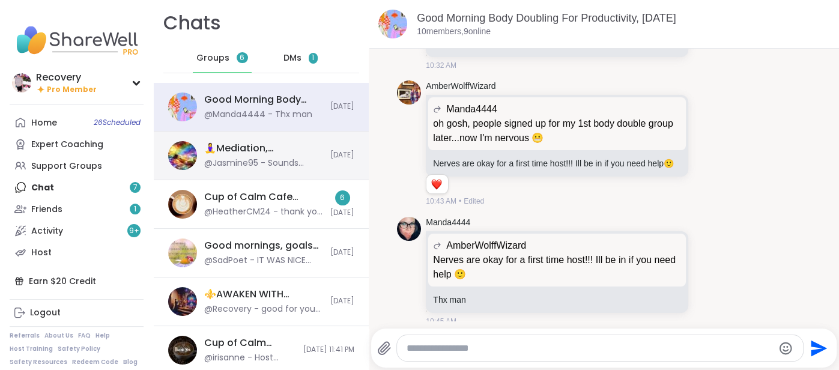
scroll to position [2094, 0]
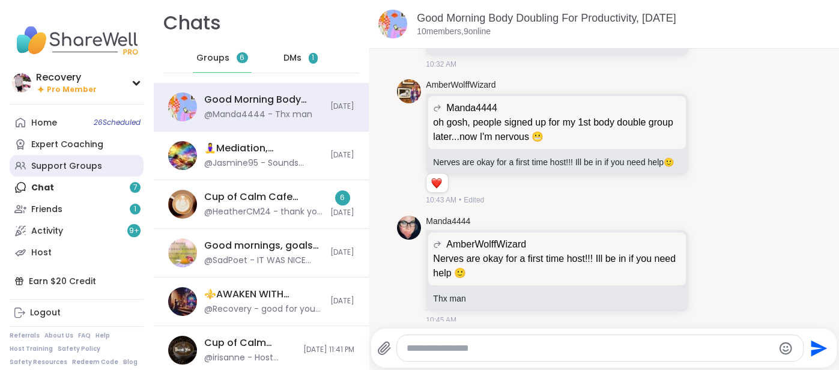
click at [37, 165] on div "Support Groups" at bounding box center [66, 166] width 71 height 12
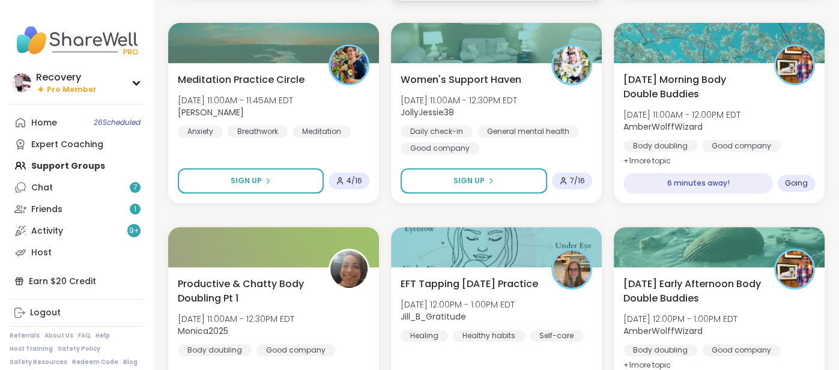
scroll to position [336, 0]
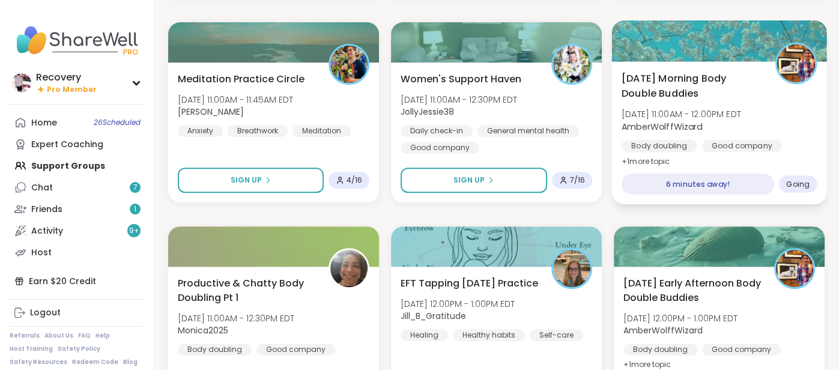
click at [681, 109] on span "[DATE] 11:00AM - 12:00PM EDT" at bounding box center [680, 114] width 119 height 12
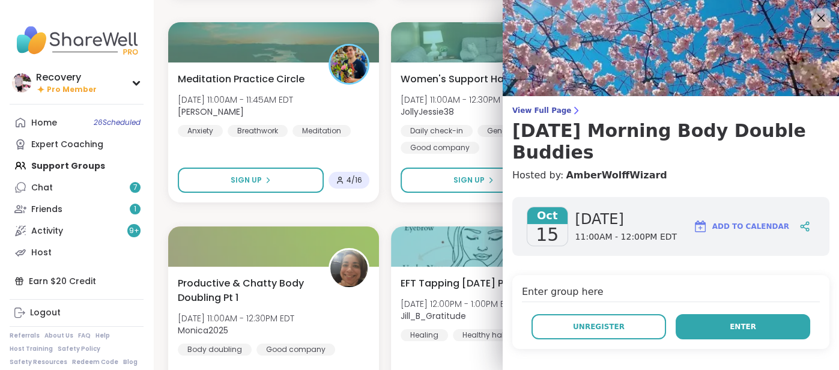
click at [721, 334] on button "Enter" at bounding box center [742, 326] width 134 height 25
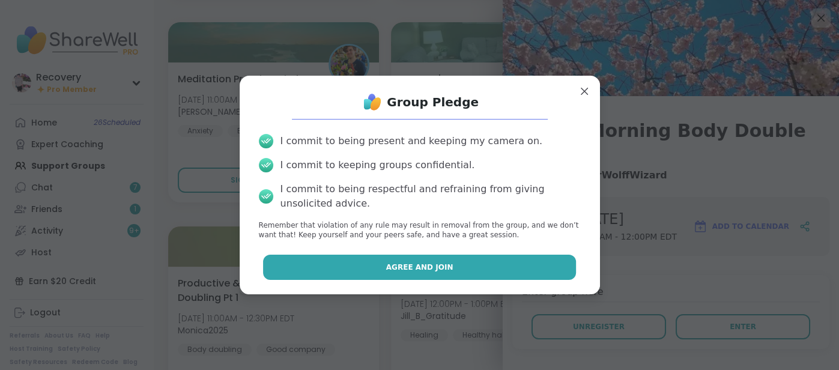
click at [509, 268] on button "Agree and Join" at bounding box center [419, 267] width 313 height 25
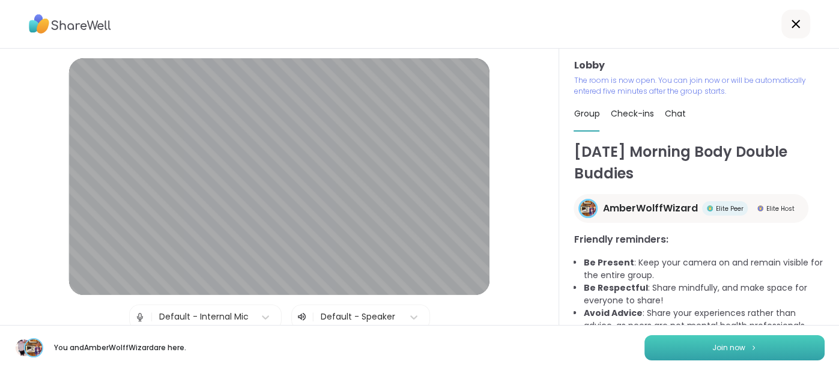
click at [655, 350] on button "Join now" at bounding box center [734, 347] width 180 height 25
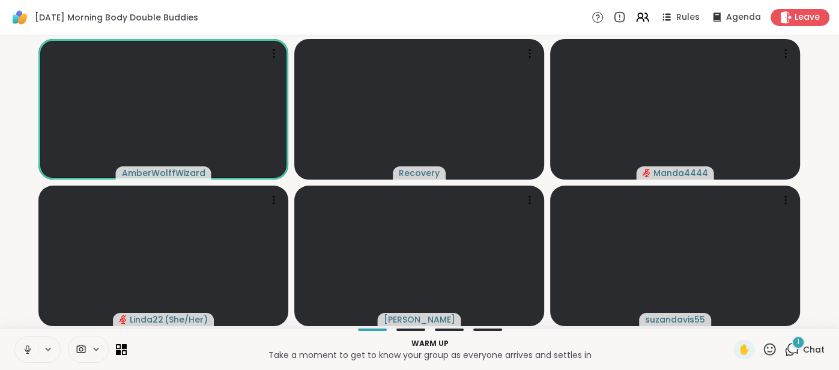
click at [28, 342] on button at bounding box center [26, 349] width 23 height 25
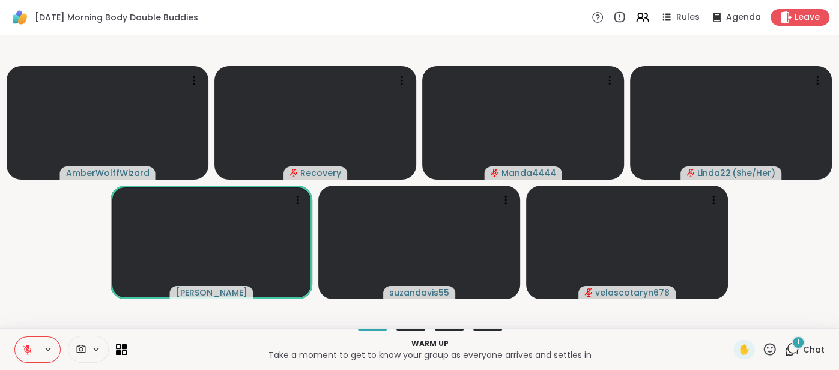
click at [16, 340] on button at bounding box center [26, 349] width 23 height 25
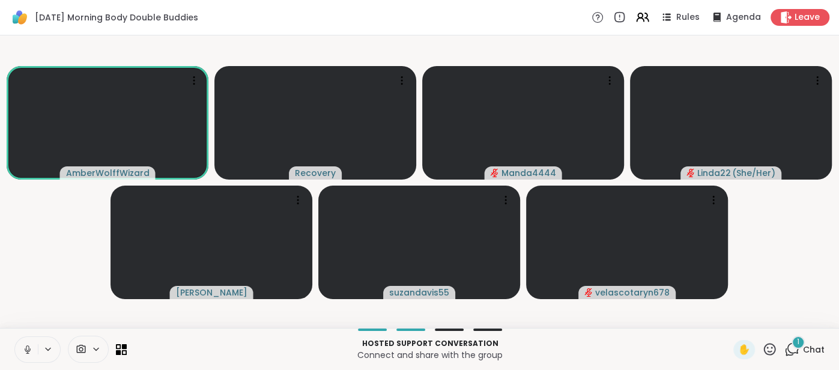
click at [17, 348] on button at bounding box center [26, 349] width 23 height 25
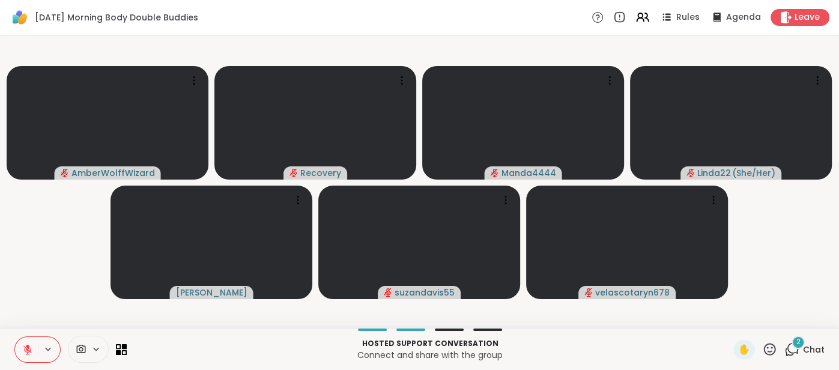
click at [811, 346] on span "Chat" at bounding box center [814, 349] width 22 height 12
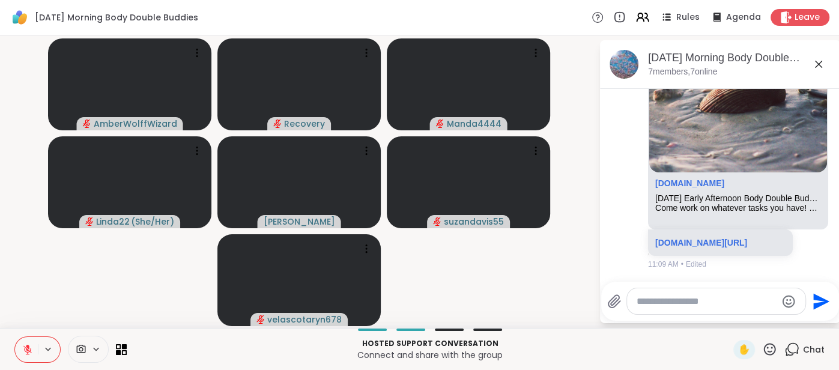
scroll to position [213, 0]
click at [822, 69] on icon at bounding box center [818, 64] width 14 height 14
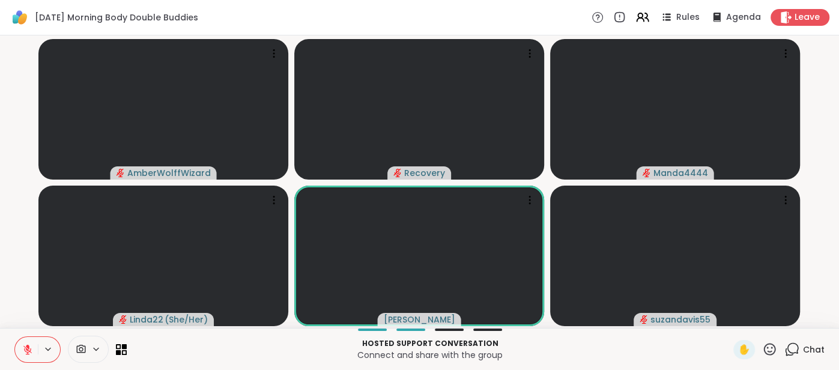
click at [20, 343] on button at bounding box center [26, 349] width 23 height 25
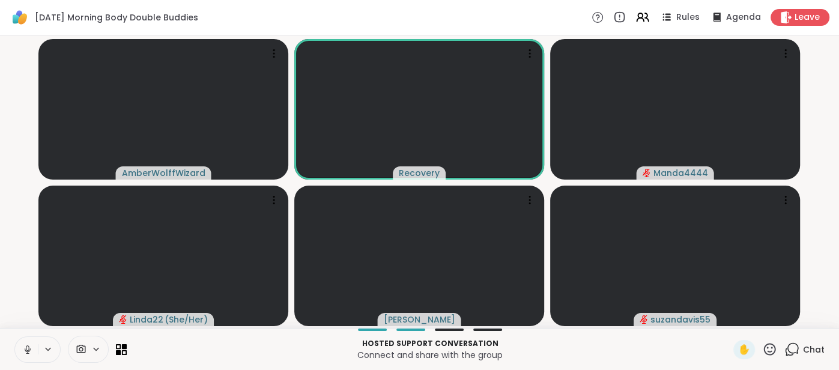
click at [20, 344] on button at bounding box center [26, 349] width 23 height 25
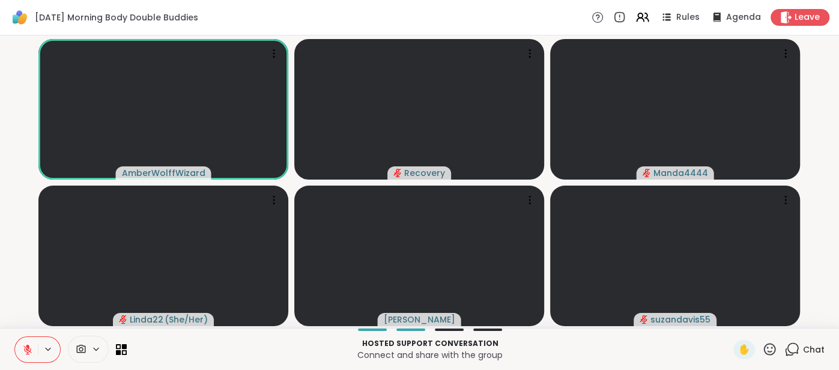
click at [19, 342] on button at bounding box center [26, 349] width 23 height 25
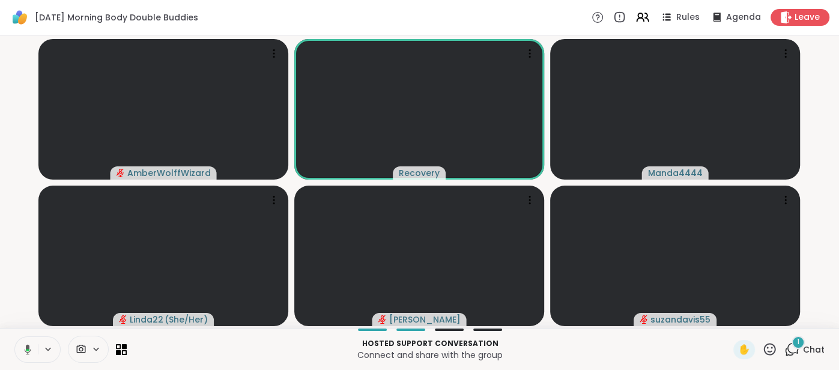
click at [812, 349] on span "Chat" at bounding box center [814, 349] width 22 height 12
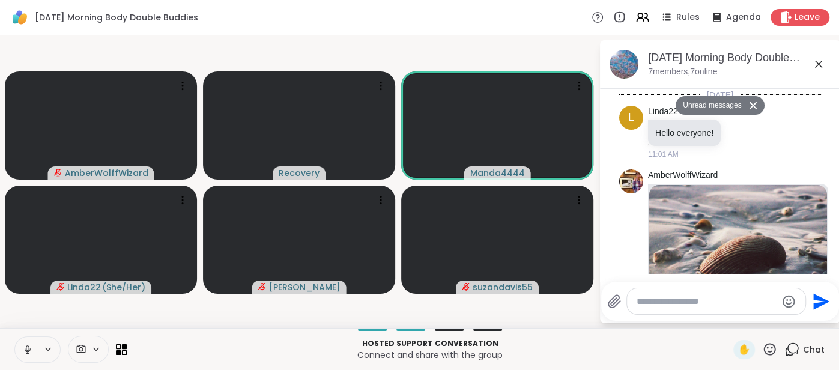
scroll to position [521, 0]
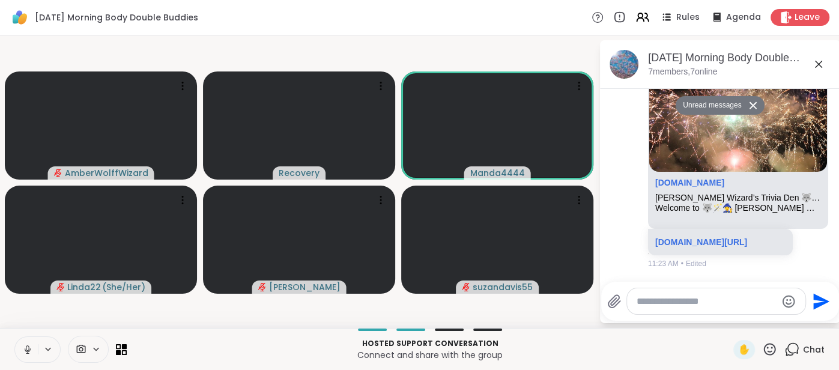
click at [822, 68] on icon at bounding box center [818, 64] width 14 height 14
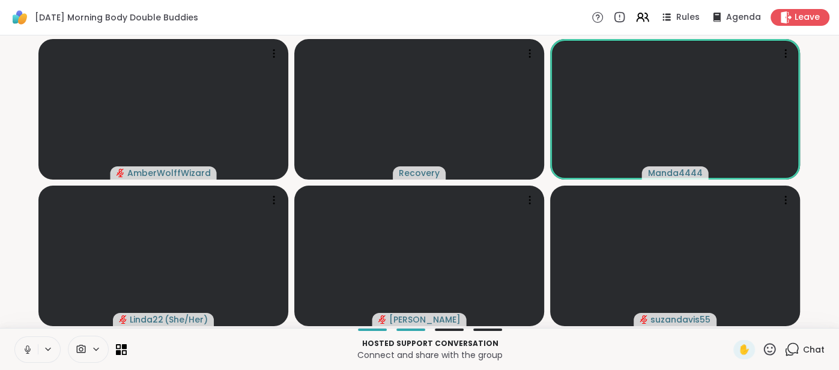
click at [22, 352] on icon at bounding box center [27, 349] width 11 height 11
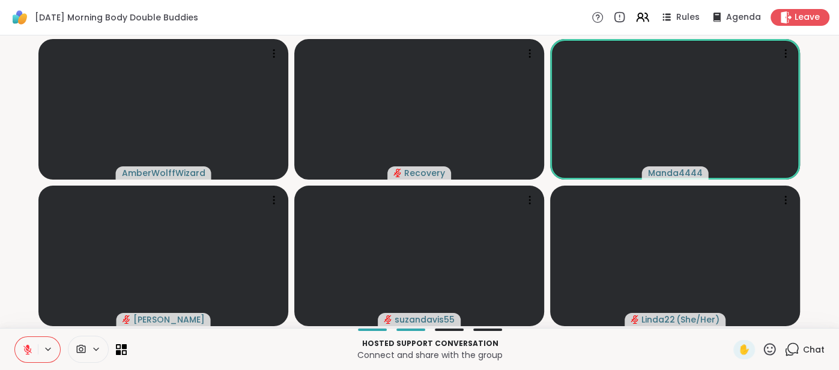
click at [22, 352] on icon at bounding box center [27, 349] width 11 height 11
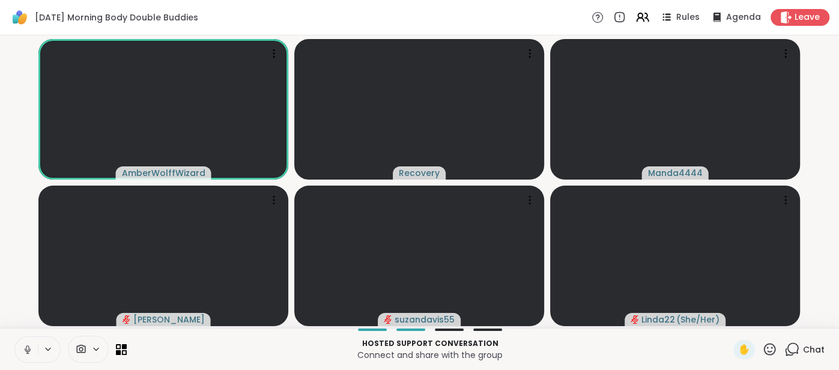
click at [22, 351] on icon at bounding box center [27, 349] width 11 height 11
click at [815, 354] on span "Chat" at bounding box center [814, 349] width 22 height 12
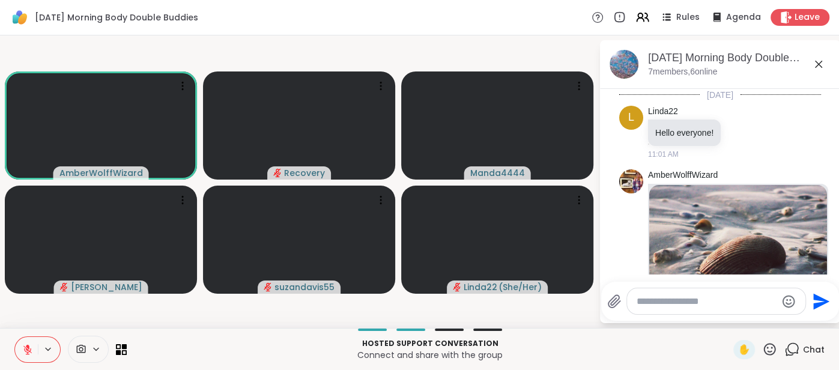
scroll to position [480, 0]
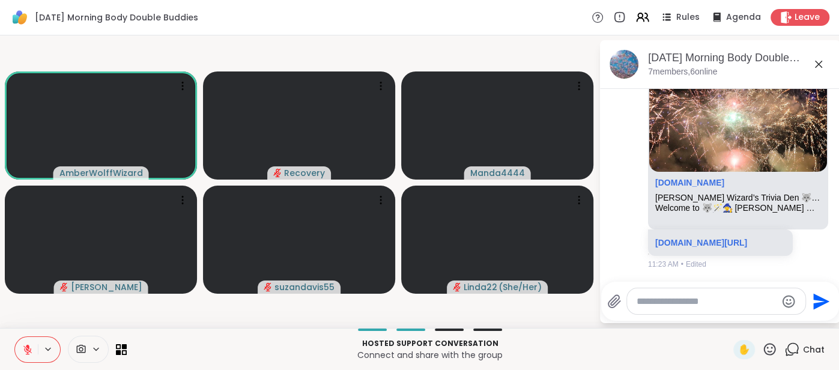
click at [707, 306] on textarea "Type your message" at bounding box center [706, 301] width 140 height 12
type textarea "**********"
click at [818, 296] on icon "Send" at bounding box center [821, 301] width 19 height 19
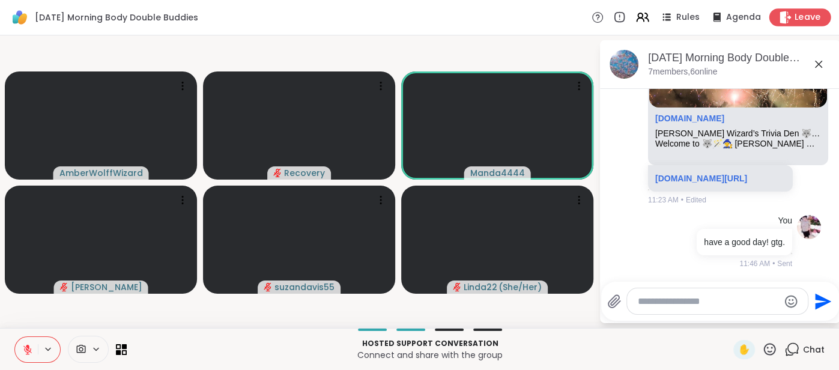
click at [786, 20] on icon at bounding box center [785, 17] width 11 height 13
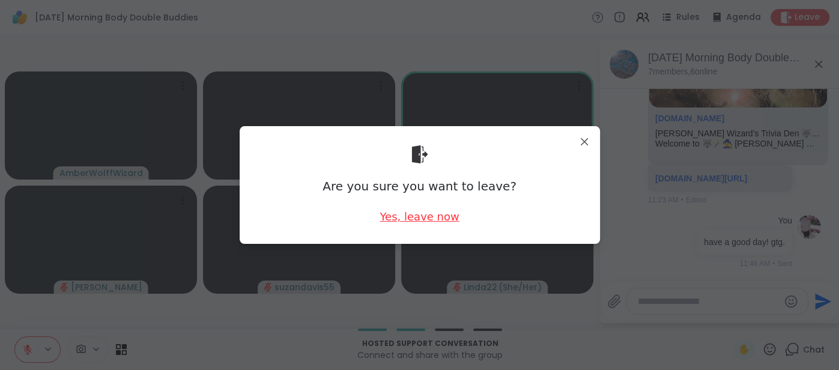
click at [452, 213] on div "Yes, leave now" at bounding box center [418, 216] width 79 height 15
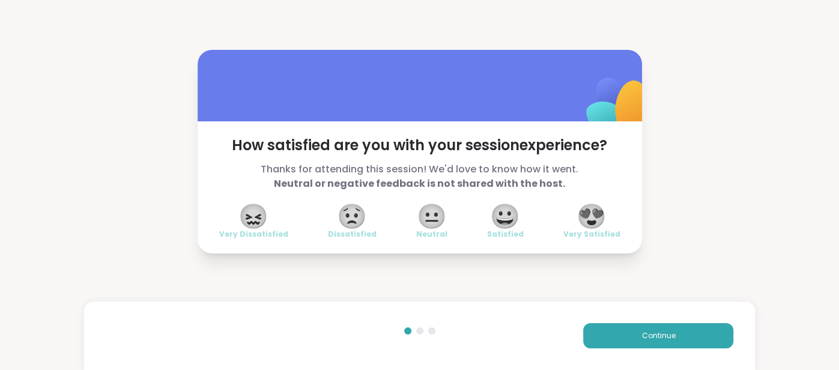
click at [591, 210] on span "😍" at bounding box center [591, 216] width 30 height 22
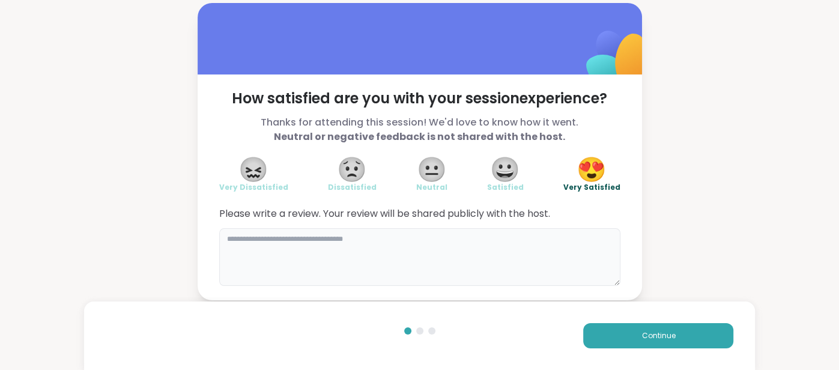
click at [397, 260] on textarea at bounding box center [419, 257] width 401 height 58
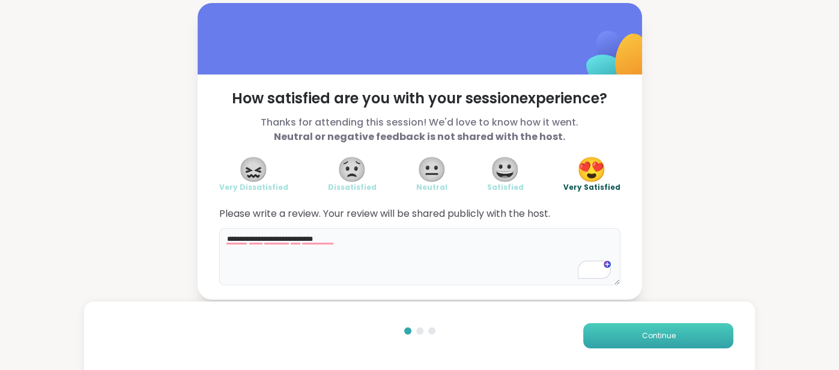
type textarea "**********"
click at [596, 327] on button "Continue" at bounding box center [658, 335] width 150 height 25
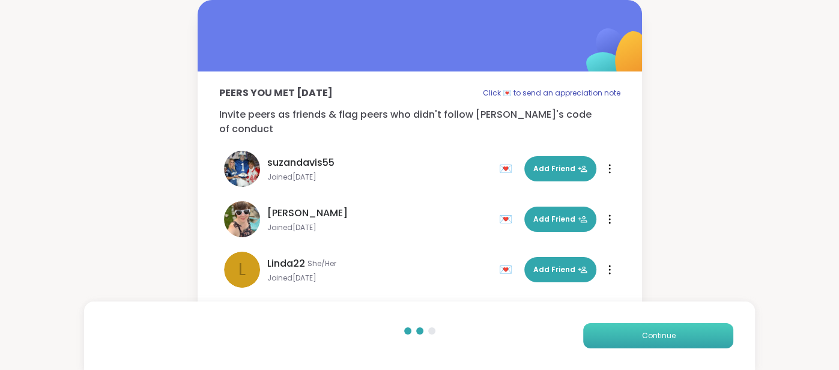
click at [596, 327] on button "Continue" at bounding box center [658, 335] width 150 height 25
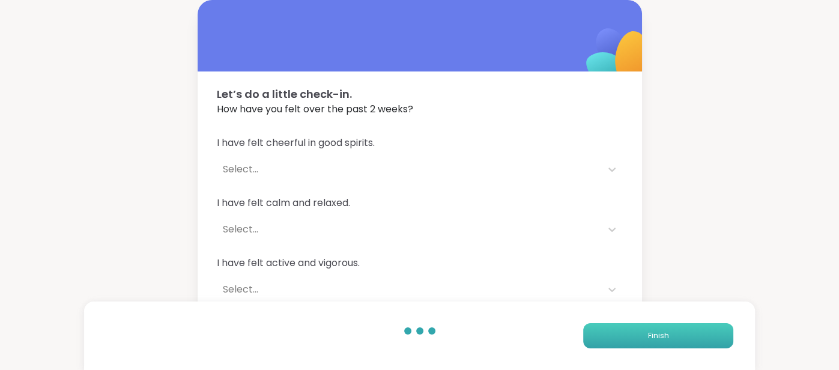
click at [596, 327] on button "Finish" at bounding box center [658, 335] width 150 height 25
